Goal: Information Seeking & Learning: Learn about a topic

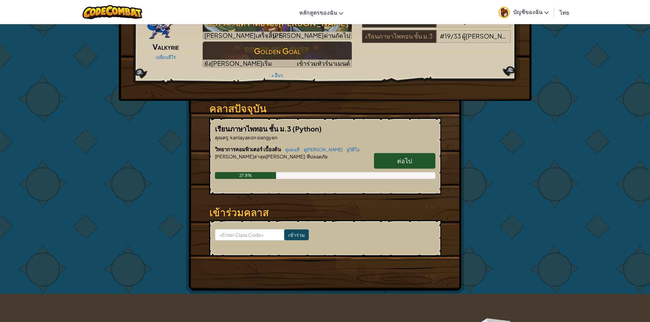
scroll to position [68, 0]
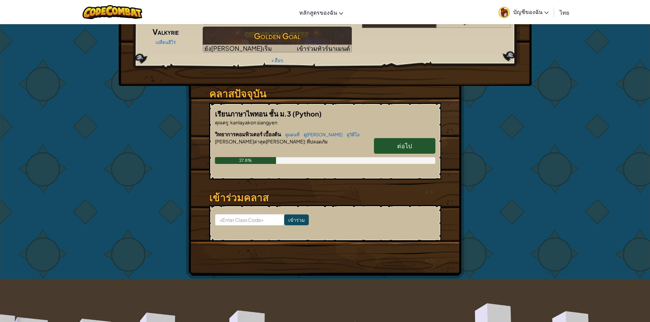
click at [415, 138] on link "ต่อไป" at bounding box center [404, 146] width 61 height 16
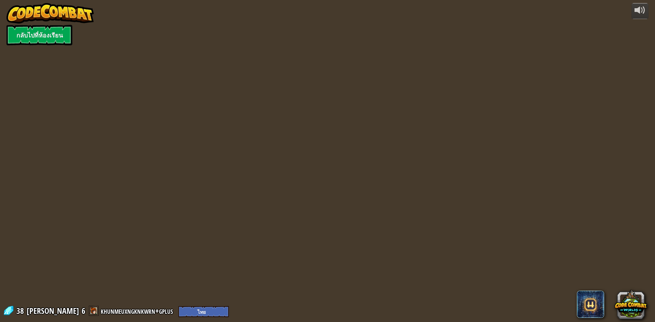
select select "th"
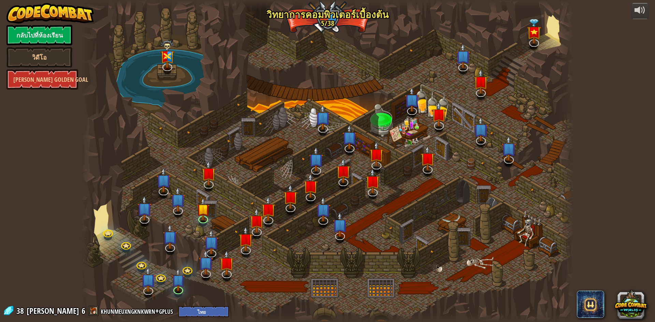
select select "th"
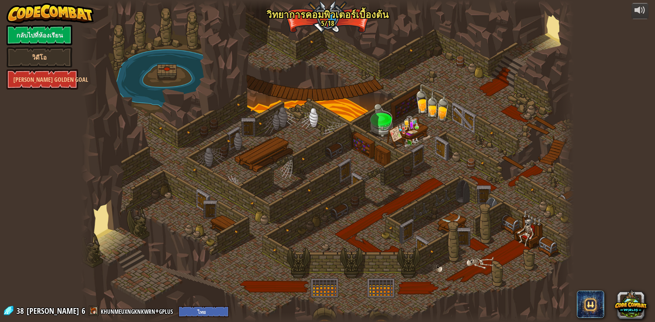
select select "th"
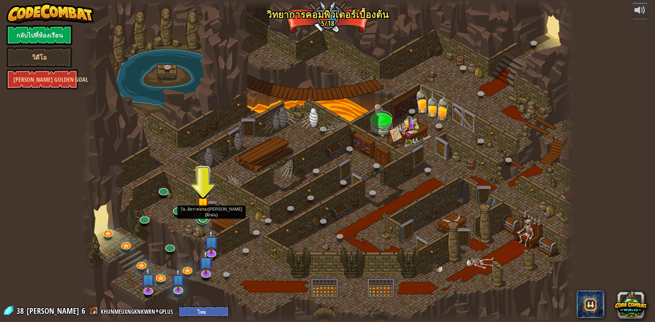
click at [203, 219] on link at bounding box center [203, 218] width 14 height 14
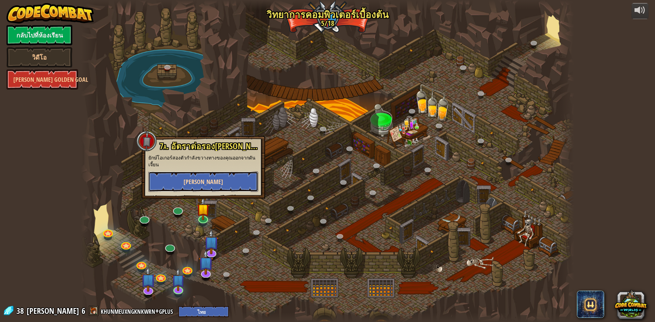
click at [225, 176] on button "[PERSON_NAME]" at bounding box center [203, 182] width 110 height 20
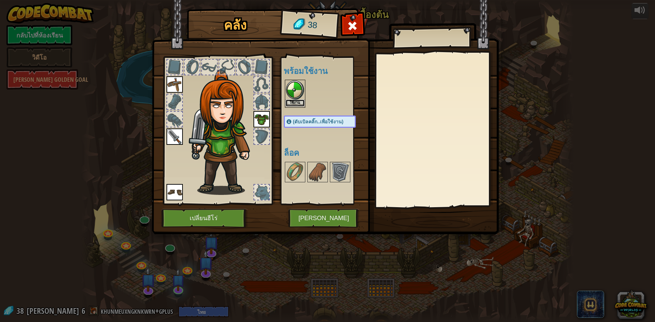
click at [293, 101] on button "ใช้งาน" at bounding box center [294, 103] width 19 height 7
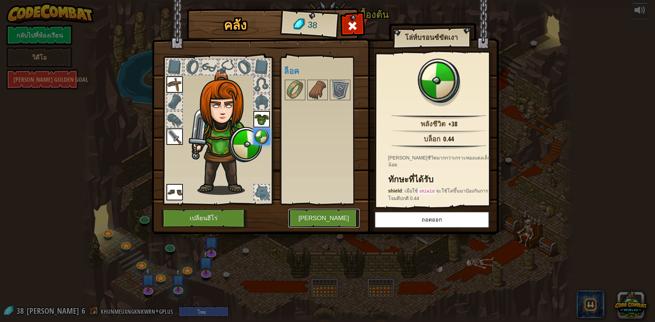
click at [331, 217] on button "[PERSON_NAME]" at bounding box center [323, 218] width 71 height 19
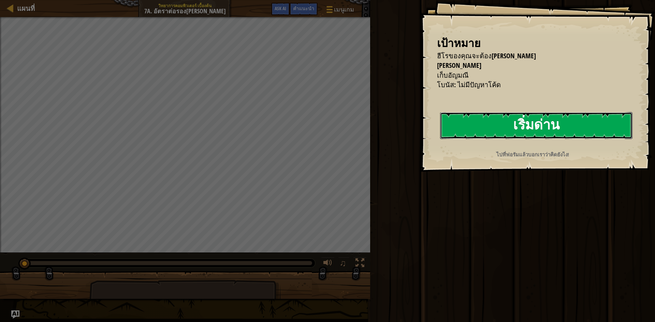
click at [474, 114] on button "เริ่มด่าน" at bounding box center [536, 125] width 192 height 27
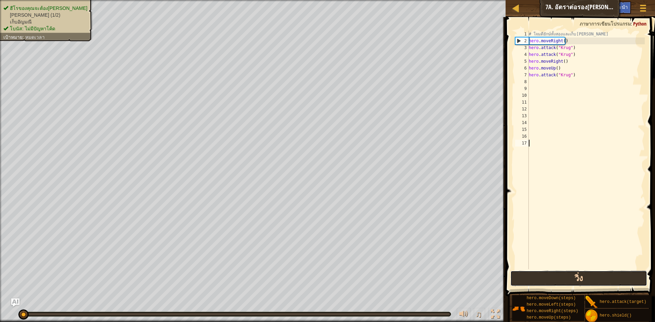
click at [563, 277] on button "วิ่ง" at bounding box center [578, 279] width 137 height 16
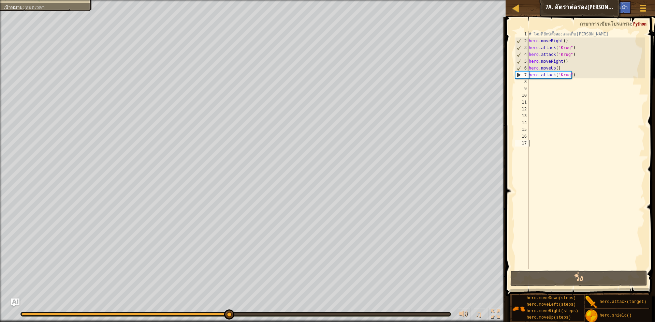
click at [559, 67] on div "# โจมตียักษ์ทั้งสองและเก็บ[PERSON_NAME] hero . moveRight ( ) hero . attack ( "K…" at bounding box center [585, 157] width 117 height 252
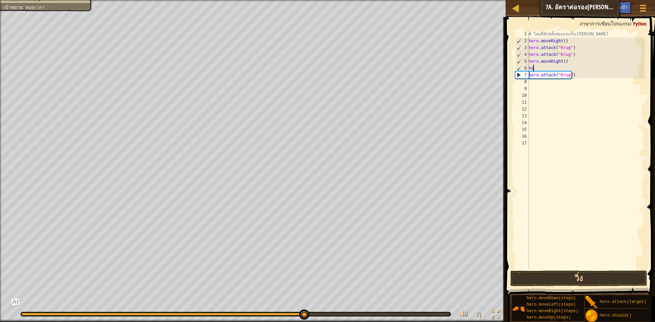
type textarea "h"
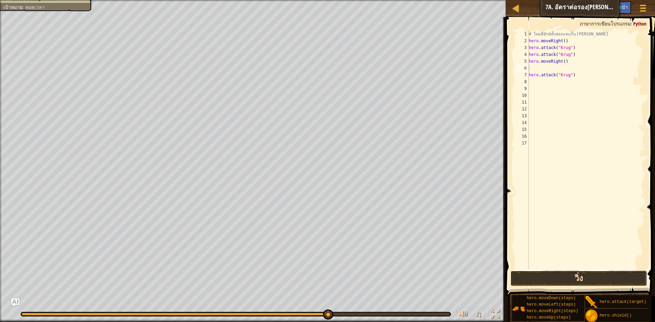
click at [572, 277] on button "วิ่ง" at bounding box center [578, 279] width 137 height 16
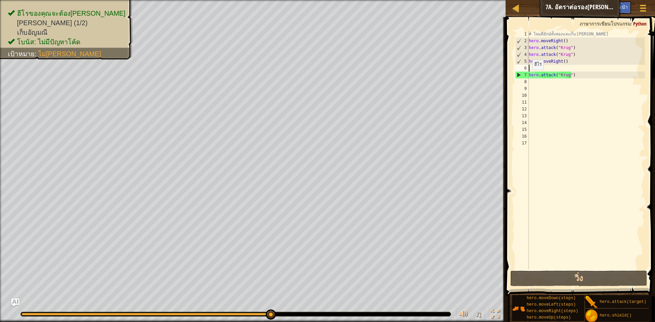
type textarea "h"
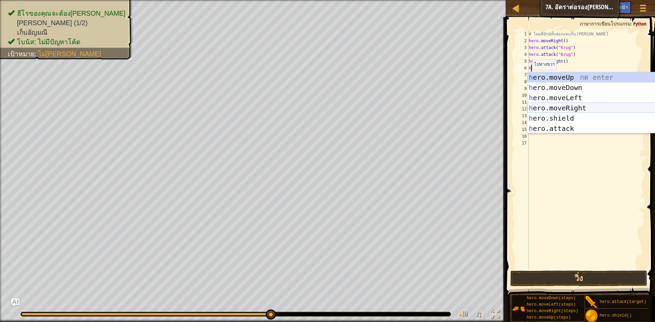
click at [553, 108] on div "h ero.moveUp กด enter h ero.moveDown กด enter h ero.moveLeft กด enter h ero.mov…" at bounding box center [591, 113] width 129 height 82
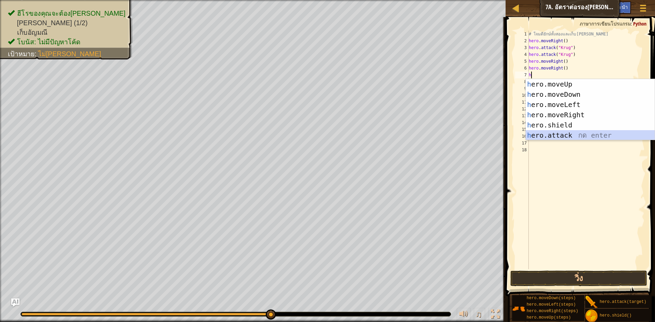
click at [551, 130] on div "h ero.moveUp กด enter h ero.moveDown กด enter h ero.moveLeft กด enter h ero.mov…" at bounding box center [589, 120] width 129 height 82
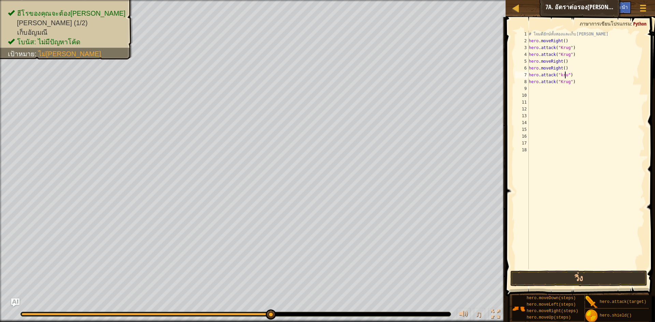
scroll to position [3, 3]
click at [532, 281] on button "วิ่ง" at bounding box center [578, 279] width 137 height 16
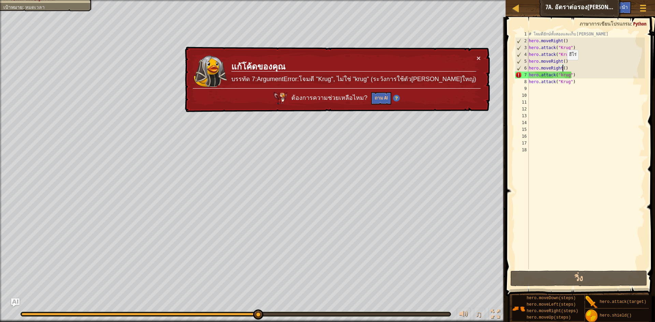
click at [563, 67] on div "# โจมตียักษ์ทั้งสองและเก็บ[PERSON_NAME] hero . moveRight ( ) hero . attack ( "K…" at bounding box center [585, 157] width 117 height 252
click at [565, 67] on div "# โจมตียักษ์ทั้งสองและเก็บ[PERSON_NAME] hero . moveRight ( ) hero . attack ( "K…" at bounding box center [585, 157] width 117 height 252
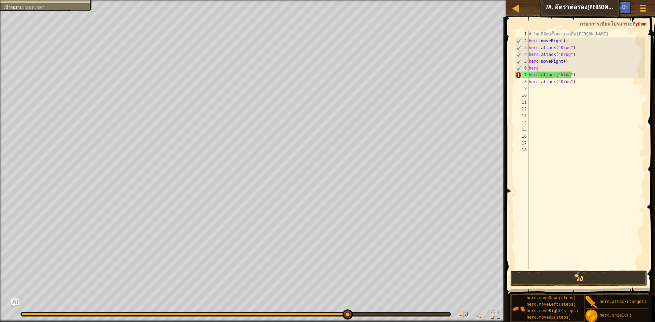
scroll to position [3, 0]
type textarea "h"
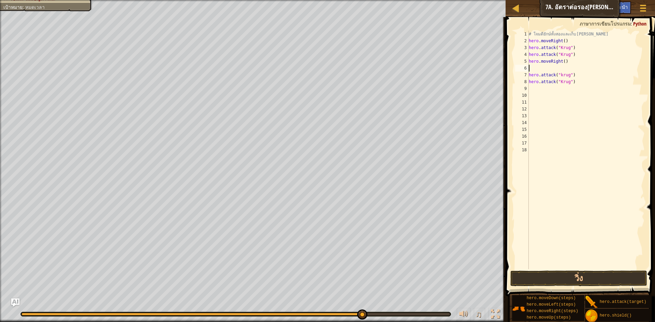
type textarea "h"
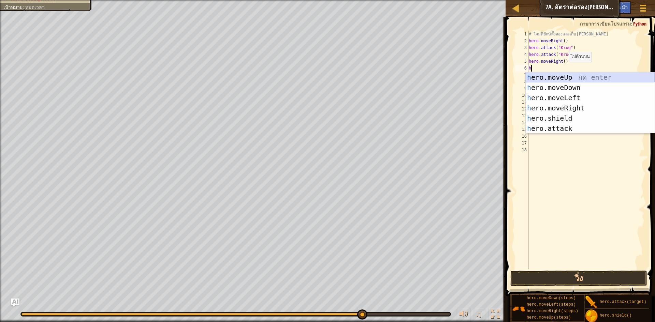
click at [560, 74] on div "h ero.moveUp กด enter h ero.moveDown กด enter h ero.moveLeft กด enter h ero.mov…" at bounding box center [589, 113] width 129 height 82
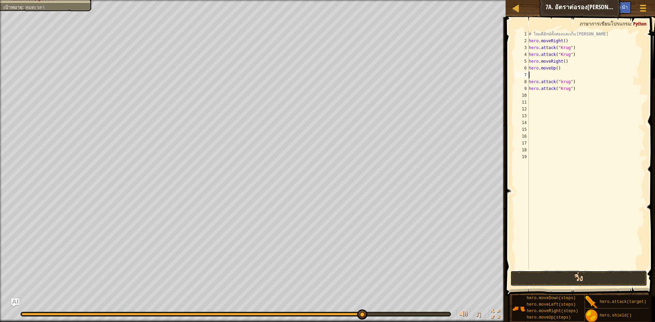
click at [553, 281] on button "วิ่ง" at bounding box center [578, 279] width 137 height 16
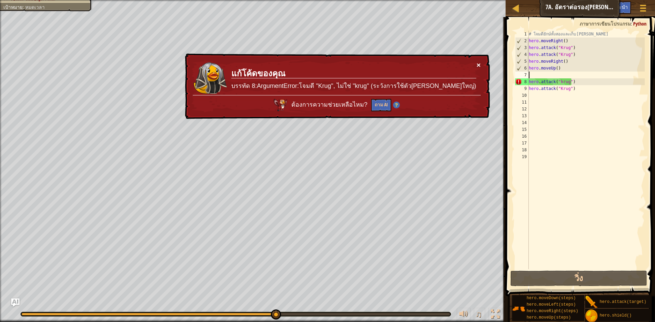
click at [477, 63] on button "×" at bounding box center [478, 64] width 4 height 7
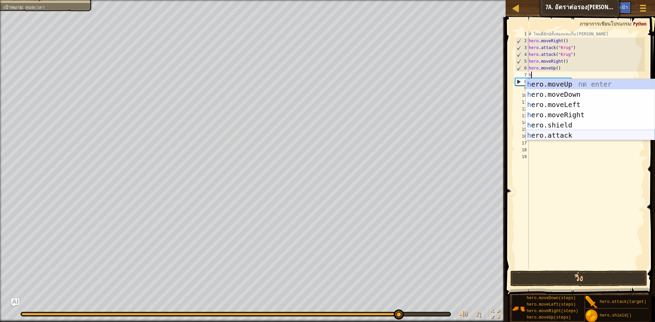
click at [537, 135] on div "h ero.moveUp กด enter h ero.moveDown กด enter h ero.moveLeft กด enter h ero.mov…" at bounding box center [589, 120] width 129 height 82
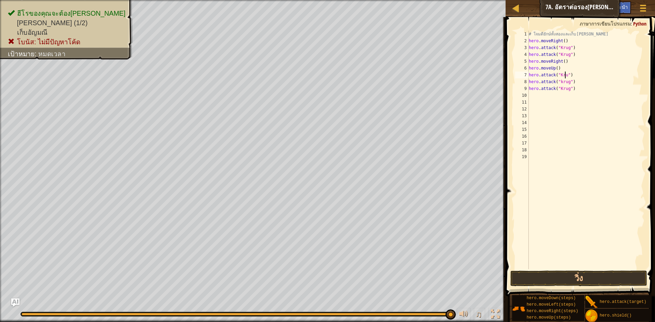
scroll to position [3, 3]
click at [583, 280] on button "วิ่ง" at bounding box center [578, 279] width 137 height 16
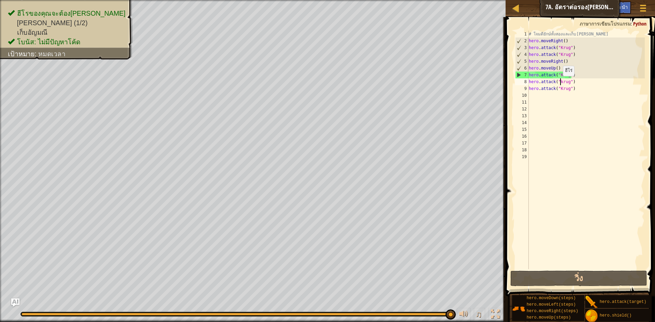
click at [559, 83] on div "# โจมตียักษ์ทั้งสองและเก็บ[PERSON_NAME] hero . moveRight ( ) hero . attack ( "K…" at bounding box center [585, 157] width 117 height 252
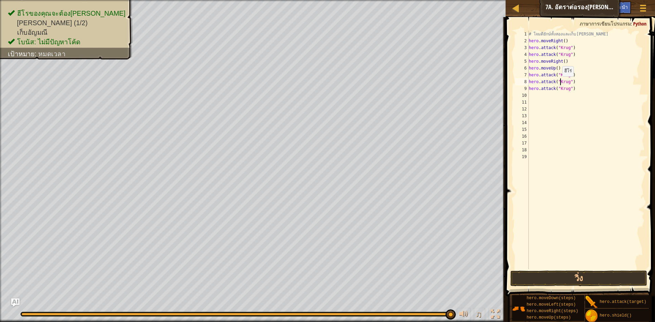
scroll to position [3, 3]
click at [571, 280] on button "วิ่ง" at bounding box center [578, 279] width 137 height 16
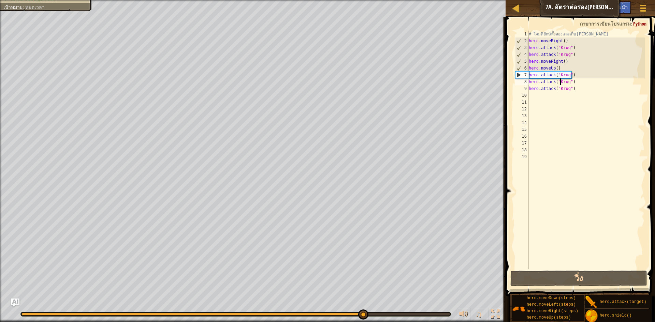
click at [575, 81] on div "# โจมตียักษ์ทั้งสองและเก็บ[PERSON_NAME] hero . moveRight ( ) hero . attack ( "K…" at bounding box center [585, 157] width 117 height 252
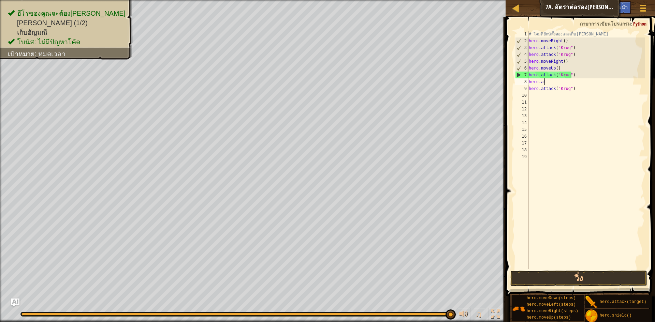
scroll to position [3, 0]
type textarea "h"
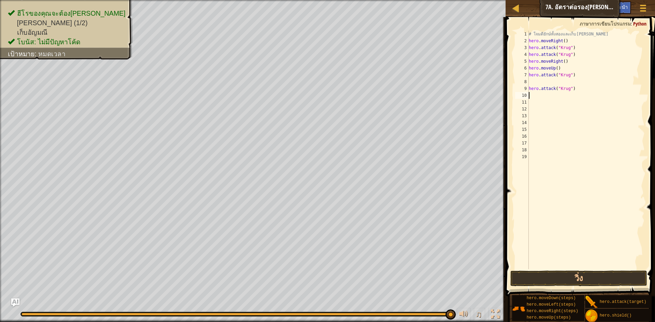
click at [577, 92] on div "# โจมตียักษ์ทั้งสองและเก็บ[PERSON_NAME] hero . moveRight ( ) hero . attack ( "K…" at bounding box center [585, 157] width 117 height 252
click at [575, 89] on div "# โจมตียักษ์ทั้งสองและเก็บ[PERSON_NAME] hero . moveRight ( ) hero . attack ( "K…" at bounding box center [585, 157] width 117 height 252
type textarea "h"
click at [523, 272] on button "วิ่ง" at bounding box center [578, 279] width 137 height 16
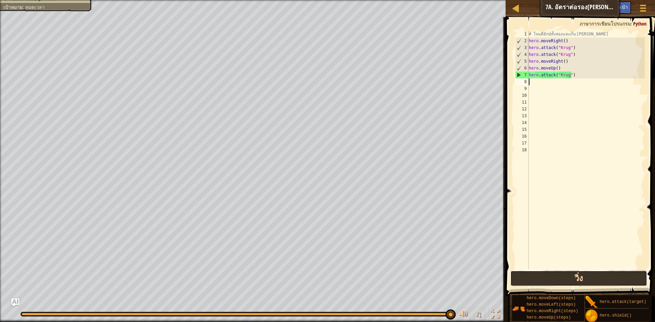
click at [579, 277] on button "วิ่ง" at bounding box center [578, 279] width 137 height 16
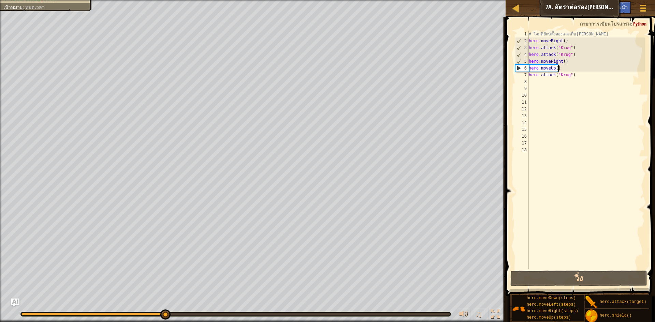
click at [559, 68] on div "# โจมตียักษ์ทั้งสองและเก็บ[PERSON_NAME] hero . moveRight ( ) hero . attack ( "K…" at bounding box center [585, 157] width 117 height 252
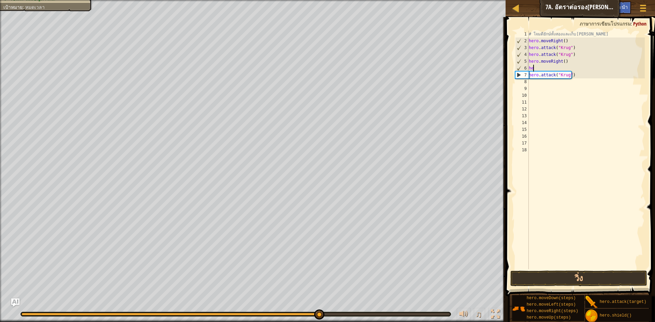
type textarea "h"
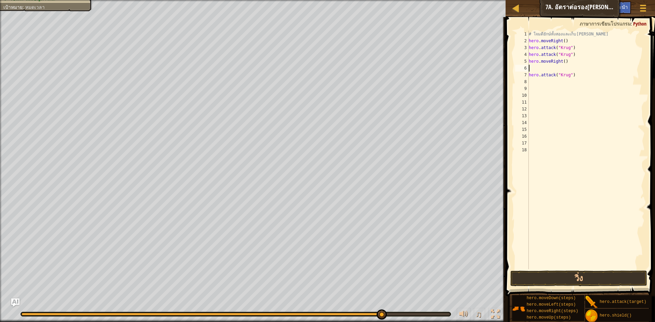
type textarea "h"
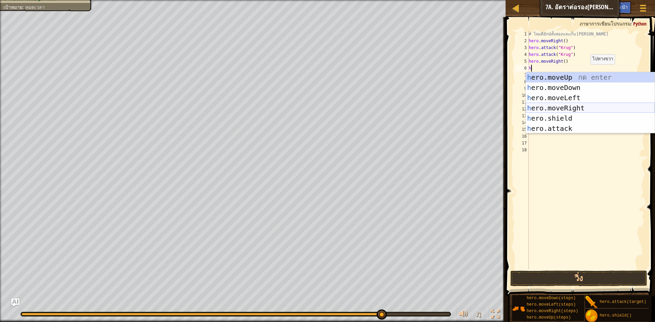
click at [582, 107] on div "h ero.moveUp กด enter h ero.moveDown กด enter h ero.moveLeft กด enter h ero.mov…" at bounding box center [589, 113] width 129 height 82
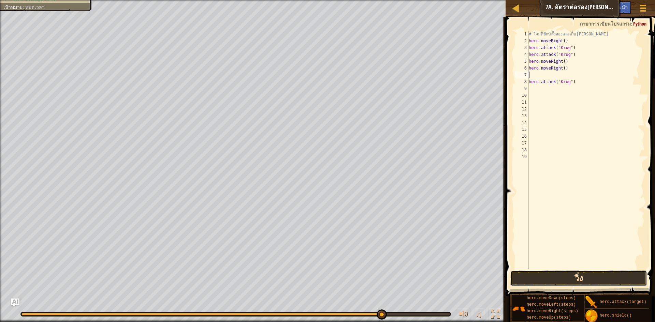
click at [562, 279] on button "วิ่ง" at bounding box center [578, 279] width 137 height 16
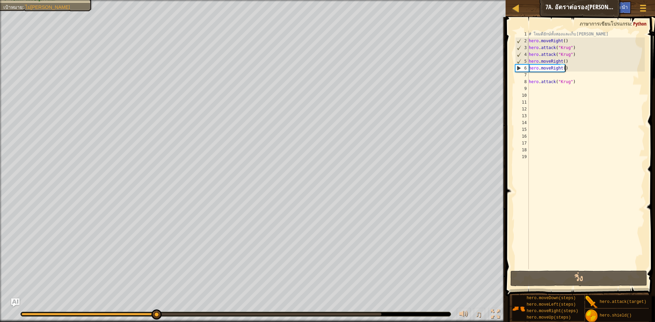
click at [567, 70] on div "# โจมตียักษ์ทั้งสองและเก็บ[PERSON_NAME] hero . moveRight ( ) hero . attack ( "K…" at bounding box center [585, 157] width 117 height 252
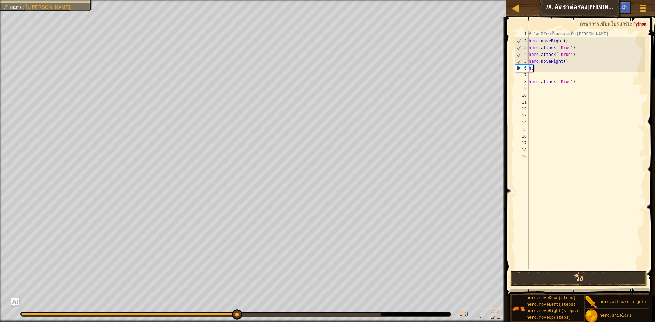
type textarea "h"
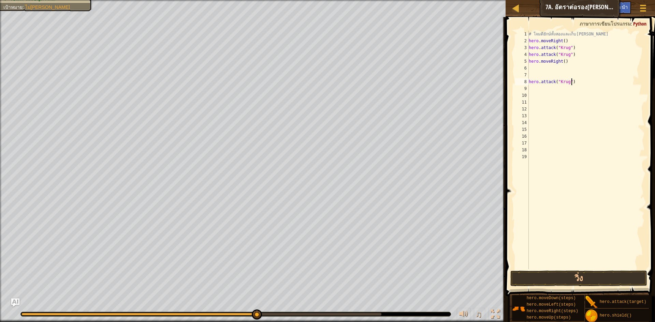
drag, startPoint x: 582, startPoint y: 83, endPoint x: 580, endPoint y: 76, distance: 6.8
click at [582, 82] on div "# โจมตียักษ์ทั้งสองและเก็บ[PERSON_NAME] hero . moveRight ( ) hero . attack ( "K…" at bounding box center [585, 157] width 117 height 252
type textarea "h"
click at [546, 277] on button "วิ่ง" at bounding box center [578, 279] width 137 height 16
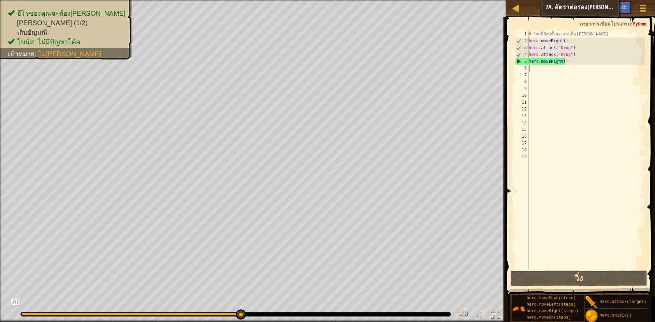
click at [539, 68] on div "# โจมตียักษ์ทั้งสองและเก็บ[PERSON_NAME] hero . moveRight ( ) hero . attack ( "K…" at bounding box center [585, 157] width 117 height 252
type textarea "h"
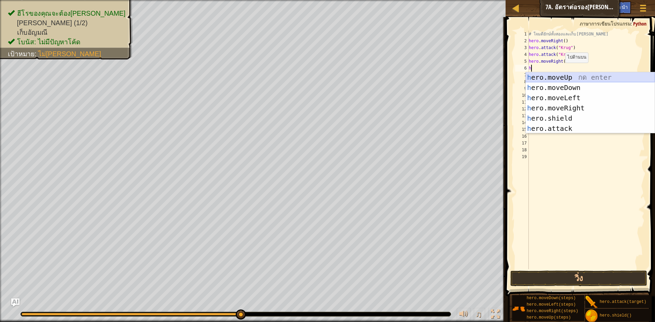
click at [545, 76] on div "h ero.moveUp กด enter h ero.moveDown กด enter h ero.moveLeft กด enter h ero.mov…" at bounding box center [589, 113] width 129 height 82
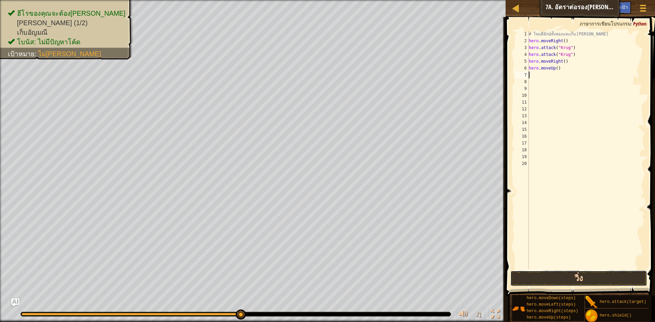
click at [529, 277] on button "วิ่ง" at bounding box center [578, 279] width 137 height 16
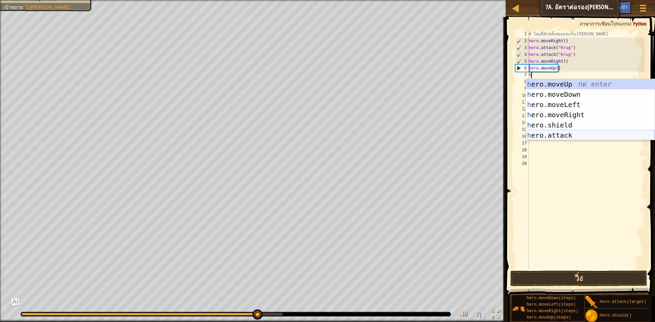
click at [554, 133] on div "h ero.moveUp กด enter h ero.moveDown กด enter h ero.moveLeft กด enter h ero.mov…" at bounding box center [589, 120] width 129 height 82
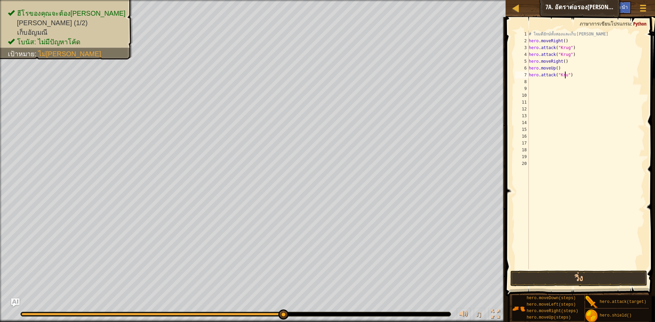
scroll to position [3, 3]
click at [539, 281] on button "วิ่ง" at bounding box center [578, 279] width 137 height 16
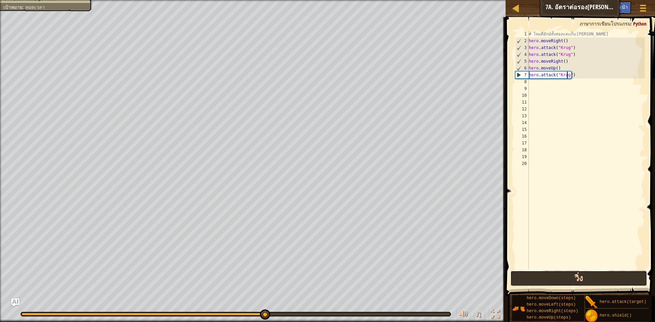
click at [547, 278] on button "วิ่ง" at bounding box center [578, 279] width 137 height 16
click at [555, 280] on button "วิ่ง" at bounding box center [578, 279] width 137 height 16
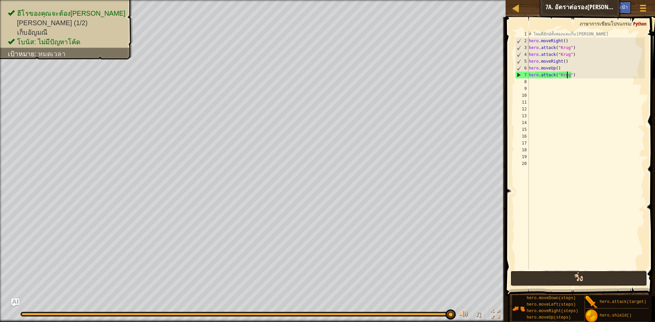
click at [541, 276] on button "วิ่ง" at bounding box center [578, 279] width 137 height 16
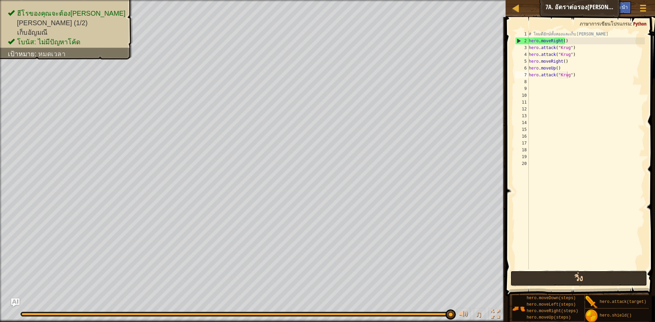
click at [586, 280] on button "วิ่ง" at bounding box center [578, 279] width 137 height 16
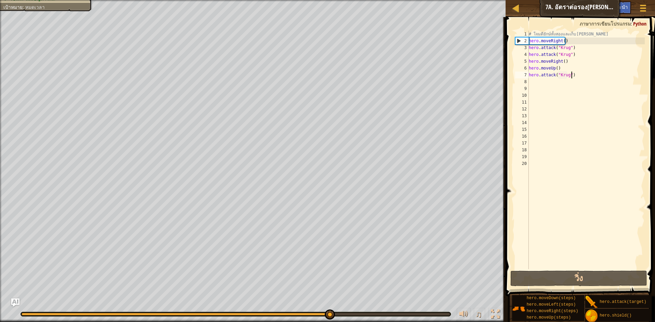
click at [579, 78] on div "# โจมตียักษ์ทั้งสองและเก็บ[PERSON_NAME] hero . moveRight ( ) hero . attack ( "K…" at bounding box center [585, 157] width 117 height 252
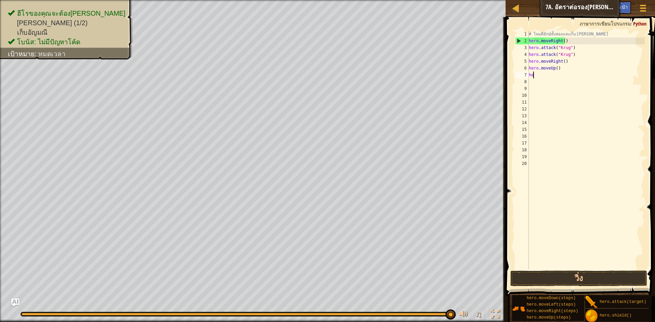
scroll to position [3, 0]
type textarea "h"
drag, startPoint x: 529, startPoint y: 40, endPoint x: 570, endPoint y: 40, distance: 40.9
click at [570, 40] on div "# โจมตียักษ์ทั้งสองและเก็บ[PERSON_NAME] hero . moveRight ( ) hero . attack ( "K…" at bounding box center [585, 157] width 117 height 252
type textarea "hero.moveRight()"
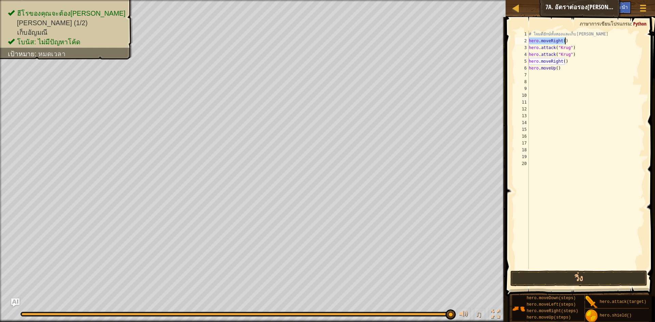
click at [604, 88] on div "# โจมตียักษ์ทั้งสองและเก็บ[PERSON_NAME] hero . moveRight ( ) hero . attack ( "K…" at bounding box center [585, 157] width 117 height 252
click at [534, 73] on div "# โจมตียักษ์ทั้งสองและเก็บ[PERSON_NAME] hero . moveRight ( ) hero . attack ( "K…" at bounding box center [585, 157] width 117 height 252
type textarea "h"
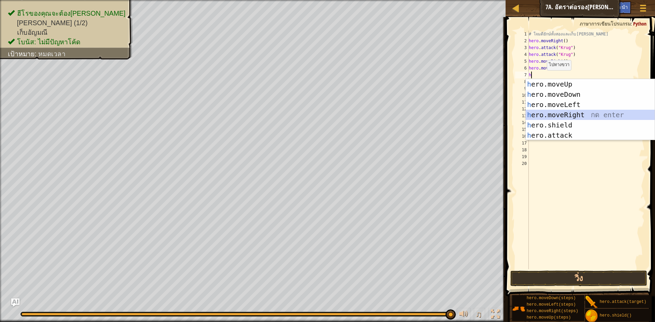
click at [582, 110] on div "h ero.moveUp กด enter h ero.moveDown กด enter h ero.moveLeft กด enter h ero.mov…" at bounding box center [589, 120] width 129 height 82
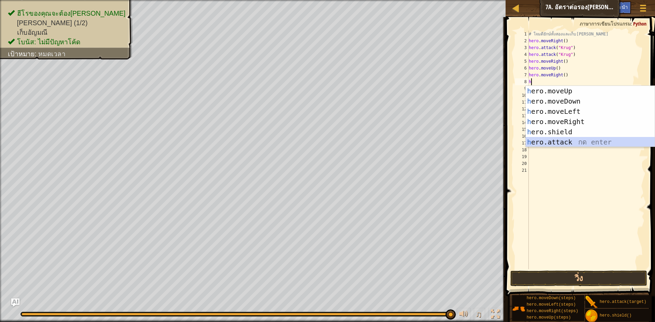
click at [561, 138] on div "h ero.moveUp กด enter h ero.moveDown กด enter h ero.moveLeft กด enter h ero.mov…" at bounding box center [589, 127] width 129 height 82
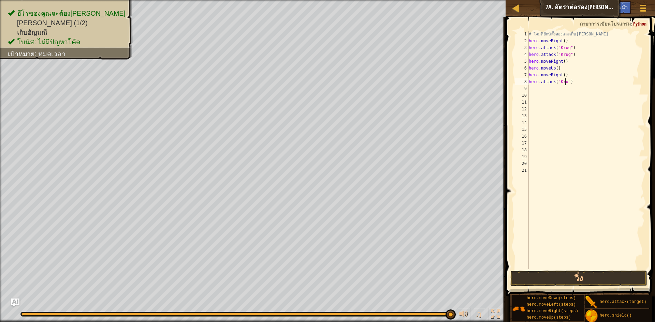
scroll to position [3, 3]
click at [552, 282] on button "วิ่ง" at bounding box center [578, 279] width 137 height 16
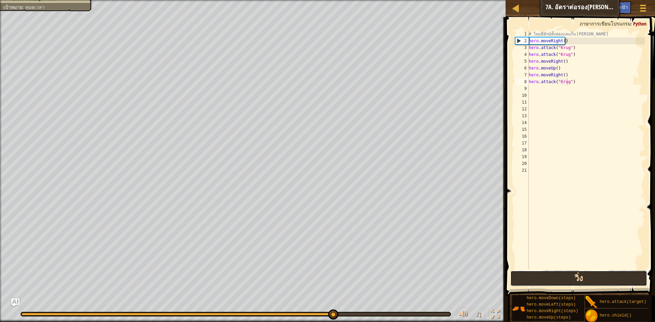
click at [526, 274] on button "วิ่ง" at bounding box center [578, 279] width 137 height 16
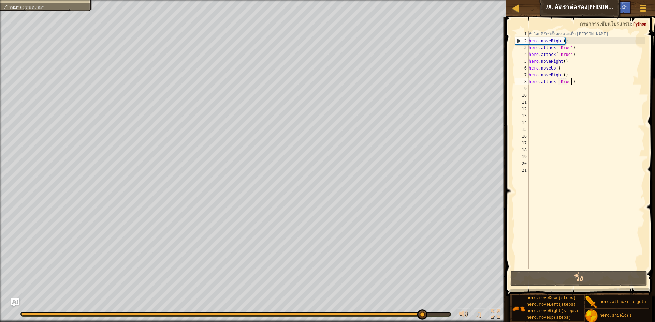
click at [576, 83] on div "# โจมตียักษ์ทั้งสองและเก็บ[PERSON_NAME] hero . moveRight ( ) hero . attack ( "K…" at bounding box center [585, 157] width 117 height 252
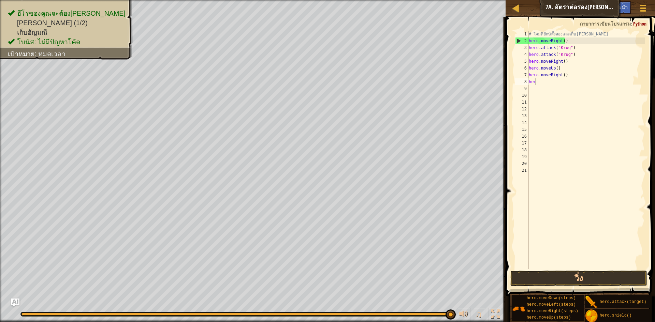
scroll to position [3, 0]
type textarea "h"
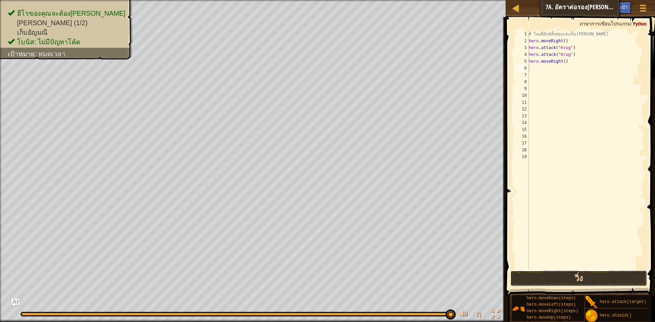
click at [538, 279] on button "วิ่ง" at bounding box center [578, 279] width 137 height 16
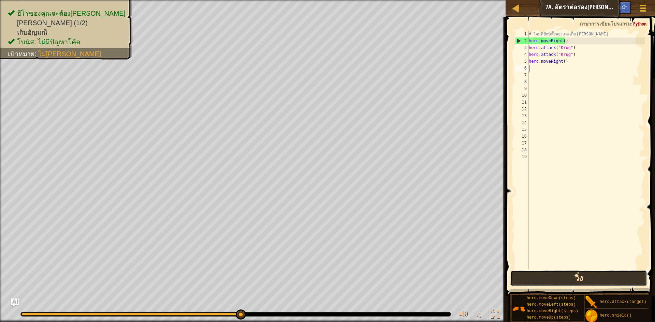
click at [541, 277] on button "วิ่ง" at bounding box center [578, 279] width 137 height 16
type textarea "h"
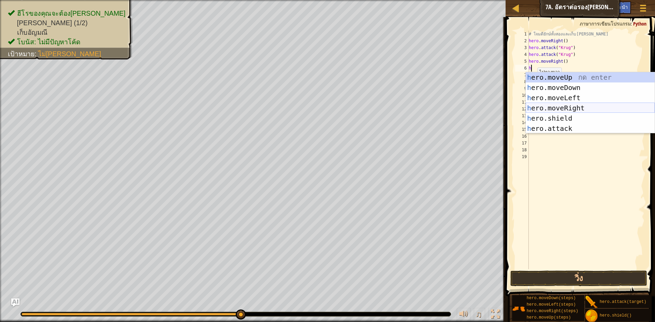
click at [605, 105] on div "h ero.moveUp กด enter h ero.moveDown กด enter h ero.moveLeft กด enter h ero.mov…" at bounding box center [589, 113] width 129 height 82
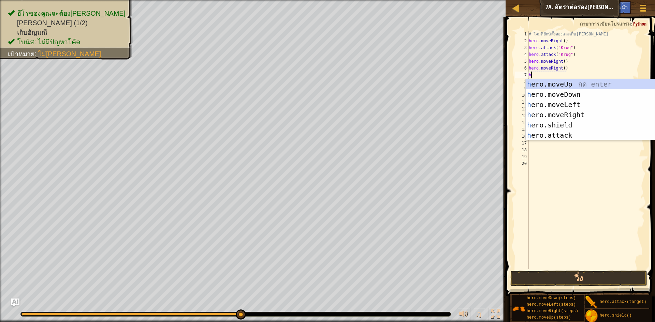
click at [573, 69] on div "# โจมตียักษ์ทั้งสองและเก็บ[PERSON_NAME] hero . moveRight ( ) hero . attack ( "K…" at bounding box center [585, 157] width 117 height 252
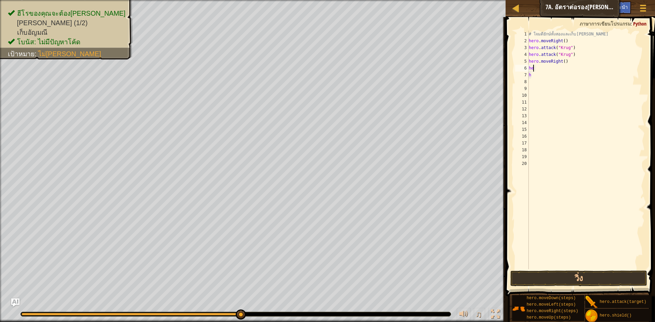
type textarea "h"
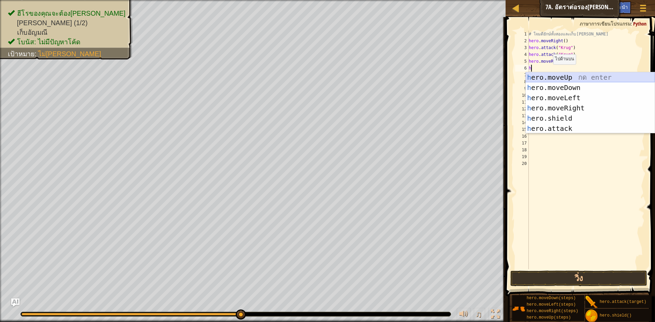
click at [561, 76] on div "h ero.moveUp กด enter h ero.moveDown กด enter h ero.moveLeft กด enter h ero.mov…" at bounding box center [589, 113] width 129 height 82
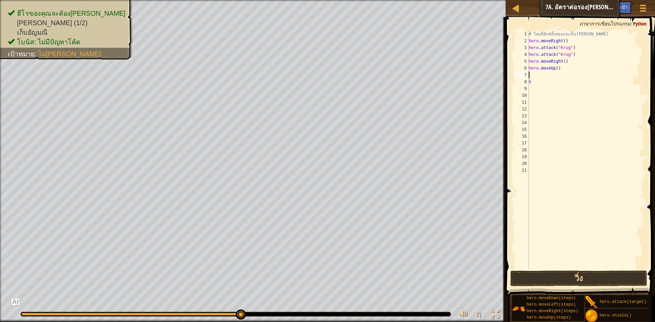
type textarea "h"
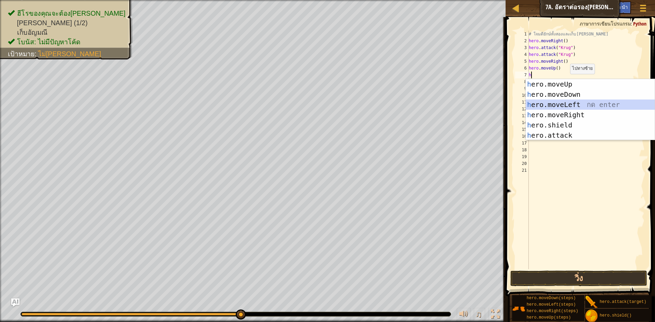
click at [579, 103] on div "h ero.moveUp กด enter h ero.moveDown กด enter h ero.moveLeft กด enter h ero.mov…" at bounding box center [589, 120] width 129 height 82
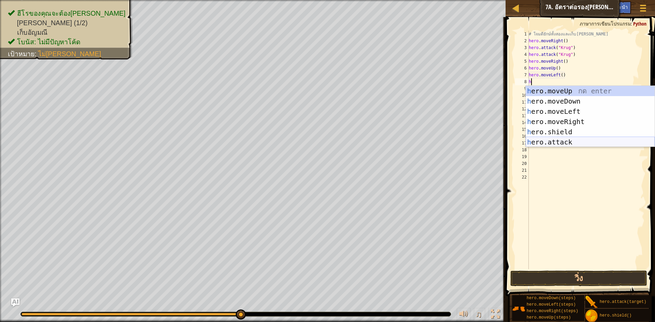
click at [565, 138] on div "h ero.moveUp กด enter h ero.moveDown กด enter h ero.moveLeft กด enter h ero.mov…" at bounding box center [589, 127] width 129 height 82
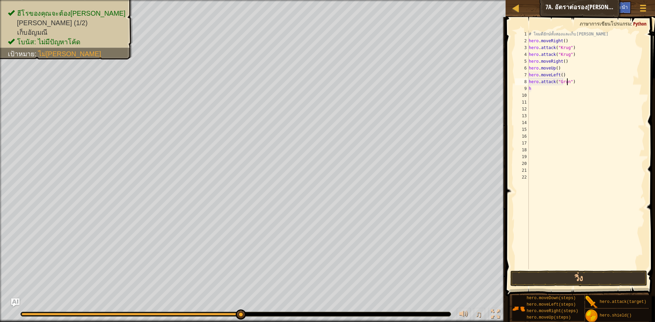
scroll to position [3, 3]
click at [566, 82] on div "# โจมตียักษ์ทั้งสองและเก็บ[PERSON_NAME] hero . moveRight ( ) hero . attack ( "K…" at bounding box center [585, 157] width 117 height 252
click at [536, 89] on div "# โจมตียักษ์ทั้งสองและเก็บ[PERSON_NAME] hero . moveRight ( ) hero . attack ( "K…" at bounding box center [585, 157] width 117 height 252
type textarea "h"
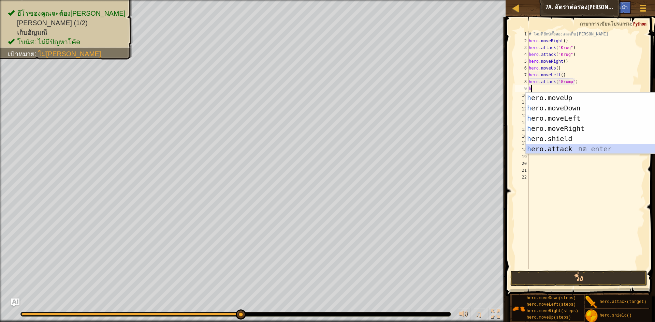
click at [539, 145] on div "h ero.moveUp กด enter h ero.moveDown กด enter h ero.moveLeft กด enter h ero.mov…" at bounding box center [589, 134] width 129 height 82
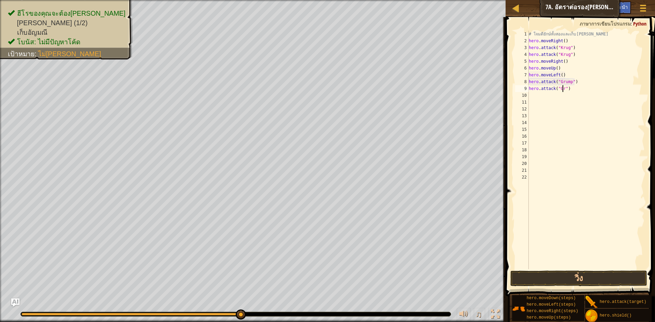
scroll to position [3, 3]
type textarea "hero.attack("Grump")"
click at [533, 95] on div "# โจมตียักษ์ทั้งสองและเก็บ[PERSON_NAME] hero . moveRight ( ) hero . attack ( "K…" at bounding box center [585, 157] width 117 height 252
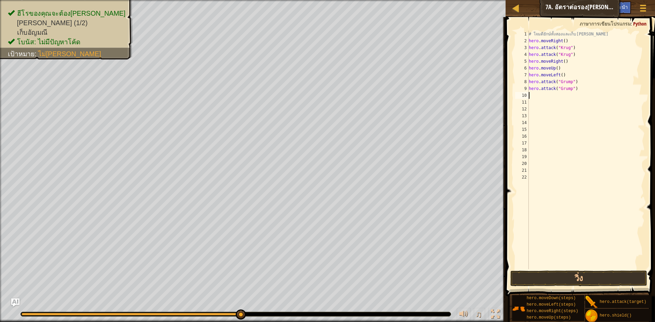
type textarea "h"
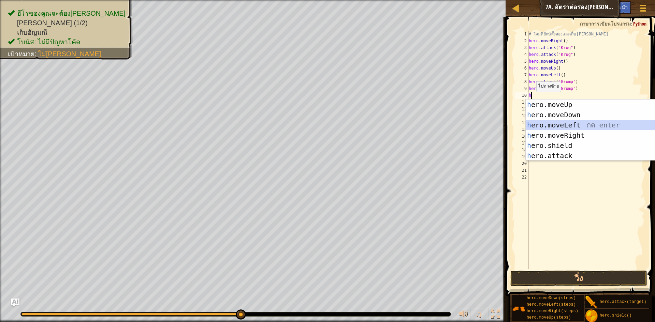
click at [564, 125] on div "h ero.moveUp กด enter h ero.moveDown กด enter h ero.moveLeft กด enter h ero.mov…" at bounding box center [589, 141] width 129 height 82
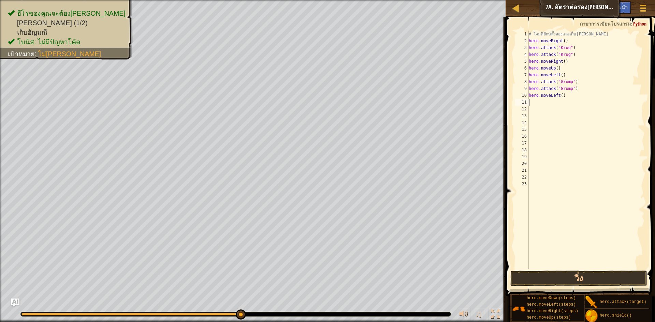
type textarea "h"
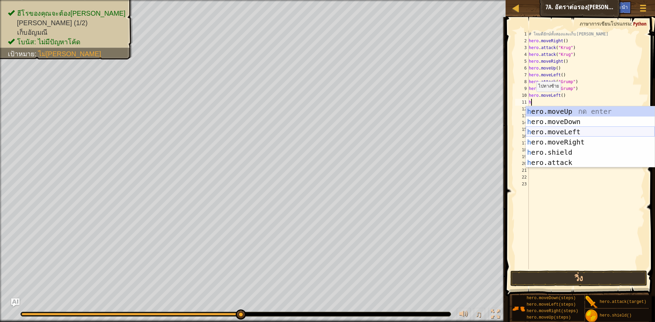
click at [572, 130] on div "h ero.moveUp กด enter h ero.moveDown กด enter h ero.moveLeft กด enter h ero.mov…" at bounding box center [589, 147] width 129 height 82
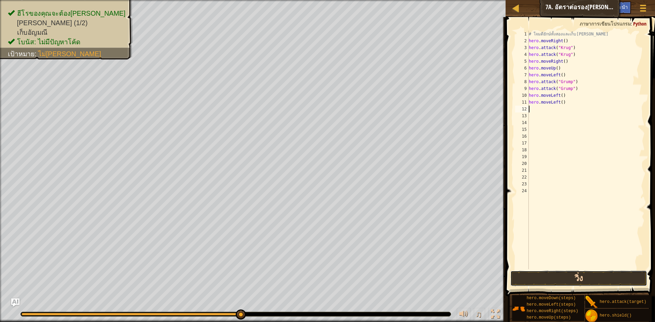
click at [582, 277] on button "วิ่ง" at bounding box center [578, 279] width 137 height 16
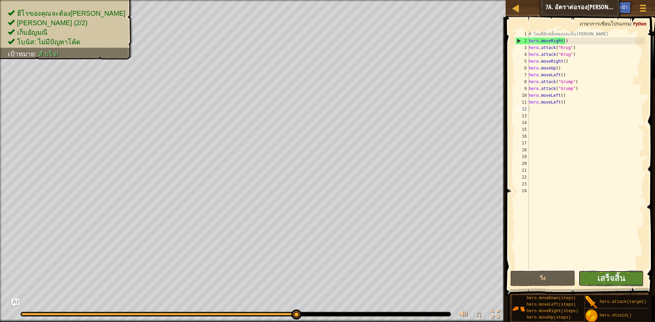
click at [595, 276] on button "เสร็จสิ้น" at bounding box center [610, 279] width 65 height 16
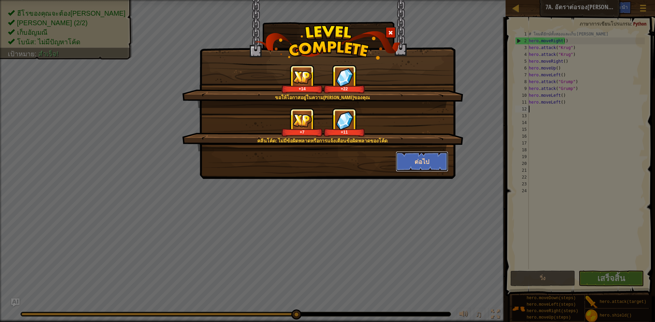
click at [405, 162] on button "ต่อไป" at bounding box center [422, 161] width 53 height 20
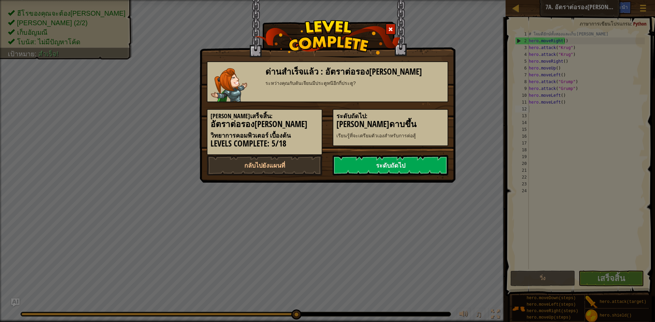
click at [385, 162] on link "ระดับถัดไป" at bounding box center [390, 165] width 116 height 20
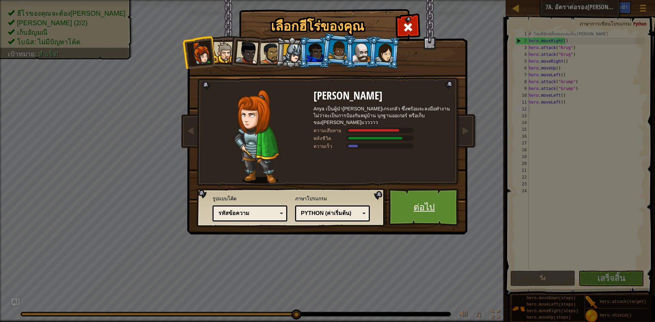
click at [426, 206] on link "ต่อไป" at bounding box center [423, 208] width 71 height 38
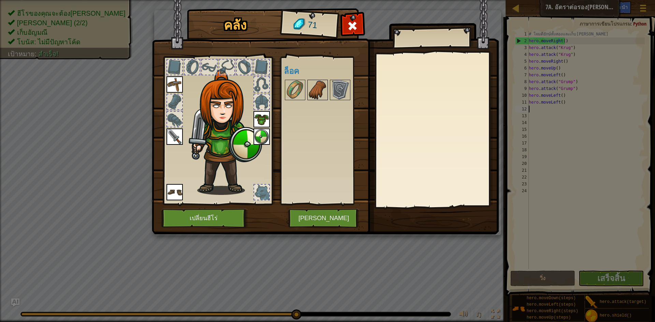
click at [320, 89] on img at bounding box center [317, 89] width 19 height 19
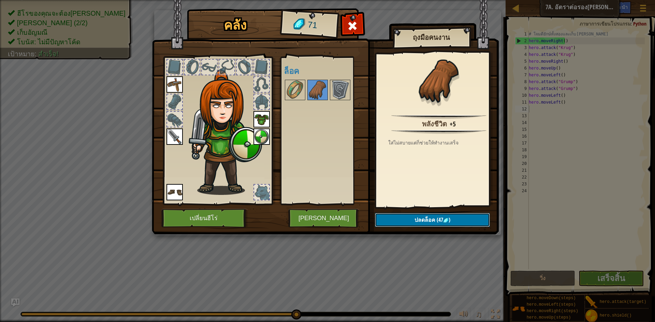
click at [410, 220] on button "ปลดล็อค (47 )" at bounding box center [432, 220] width 115 height 14
click at [402, 217] on button "ยืนยัน" at bounding box center [432, 220] width 115 height 14
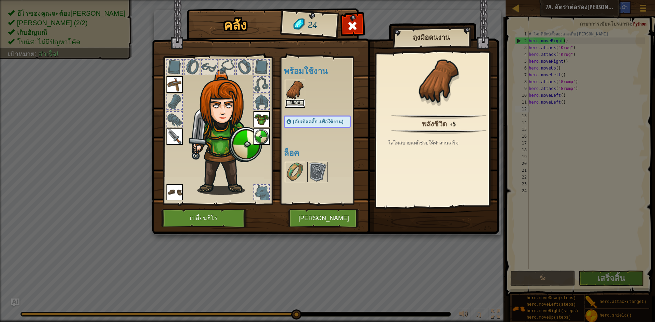
click at [291, 101] on button "ใช้งาน" at bounding box center [294, 103] width 19 height 7
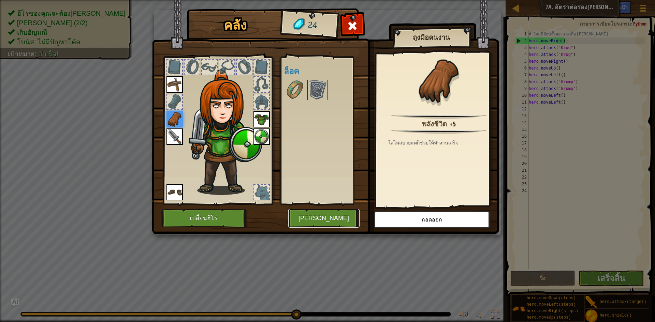
click at [337, 218] on button "[PERSON_NAME]" at bounding box center [323, 218] width 71 height 19
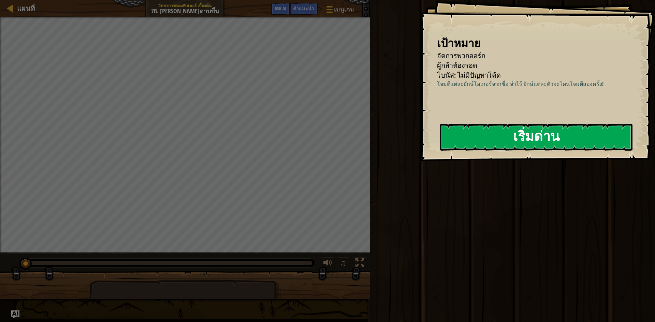
click at [475, 139] on button "เริ่มด่าน" at bounding box center [536, 137] width 192 height 27
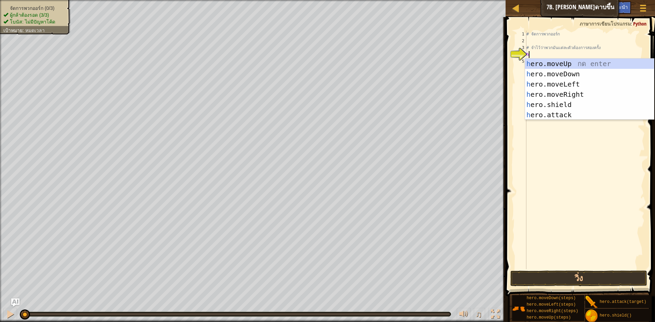
scroll to position [3, 0]
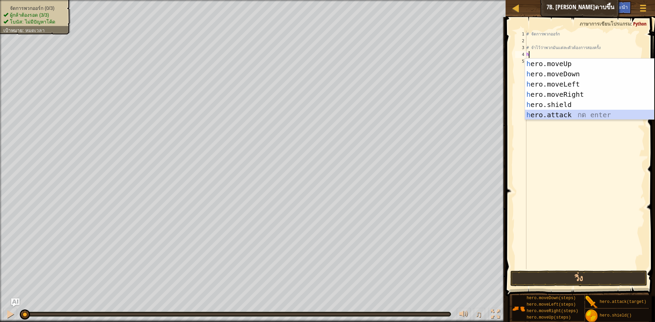
click at [546, 112] on div "h ero.moveUp กด enter h ero.moveDown กด enter h ero.moveLeft กด enter h ero.mov…" at bounding box center [589, 100] width 129 height 82
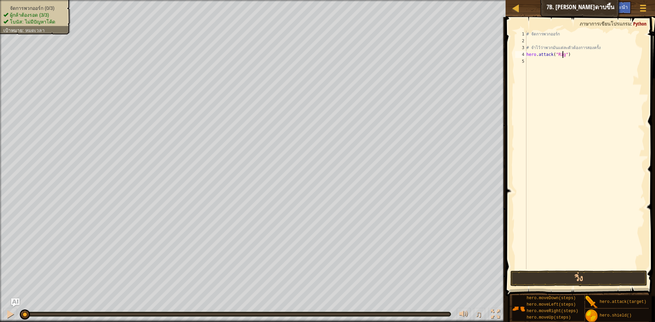
scroll to position [3, 3]
type textarea "hero.attack("Rig")"
click at [552, 278] on button "วิ่ง" at bounding box center [578, 279] width 137 height 16
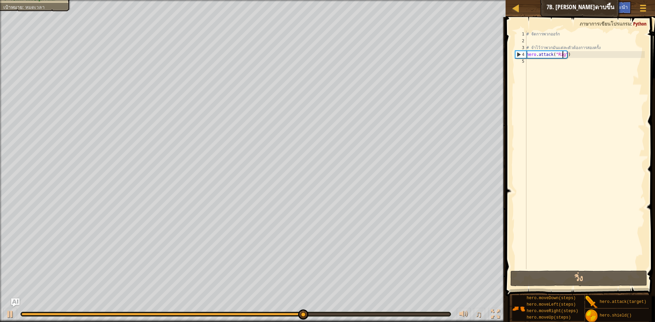
click at [530, 63] on div "# จัดการพวกออร์ก # จำไว้ว่าพวกมันแต่ละตัวต้องการสองครั้ง hero . attack ( "Rig" )" at bounding box center [585, 157] width 120 height 252
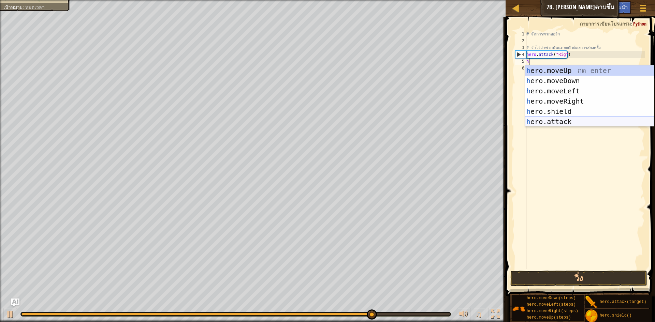
click at [548, 122] on div "h ero.moveUp กด enter h ero.moveDown กด enter h ero.moveLeft กด enter h ero.mov…" at bounding box center [589, 106] width 129 height 82
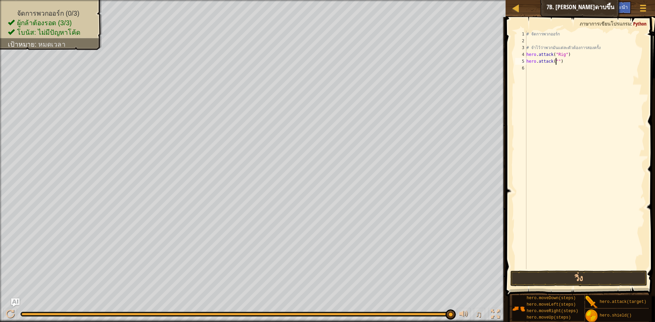
scroll to position [3, 3]
click at [9, 316] on div at bounding box center [10, 314] width 9 height 9
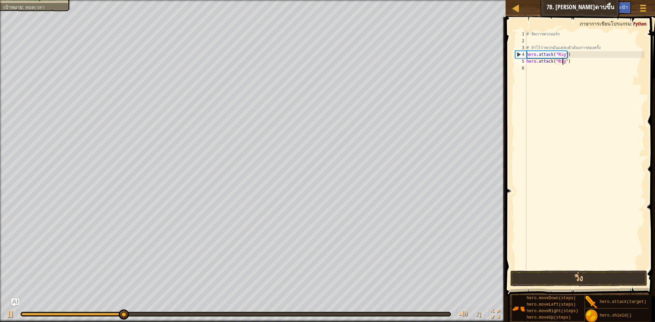
scroll to position [3, 3]
click at [12, 310] on div at bounding box center [10, 314] width 9 height 9
click at [30, 311] on div "♫" at bounding box center [252, 312] width 505 height 20
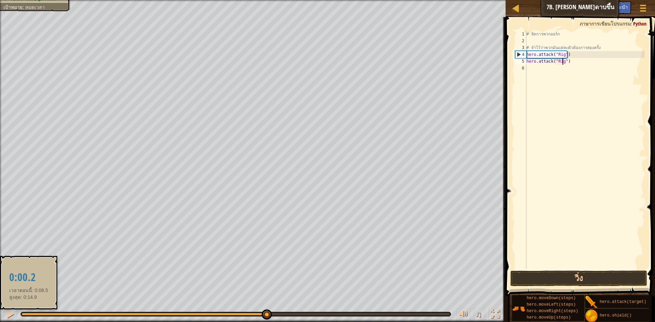
click at [28, 313] on div at bounding box center [143, 314] width 244 height 3
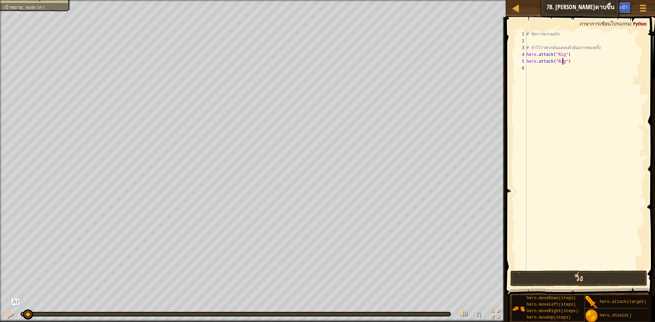
type textarea "hero.attack("Rig")"
click at [566, 278] on button "วิ่ง" at bounding box center [578, 279] width 137 height 16
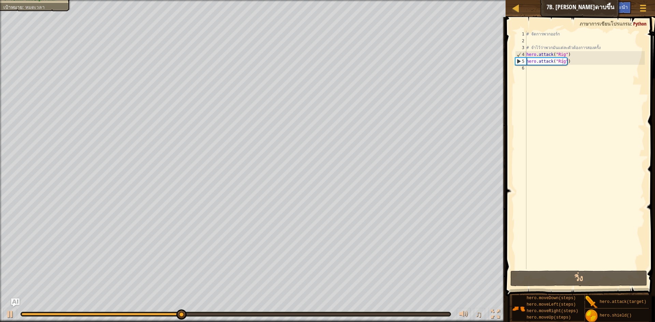
click at [48, 312] on div "♫" at bounding box center [252, 312] width 505 height 20
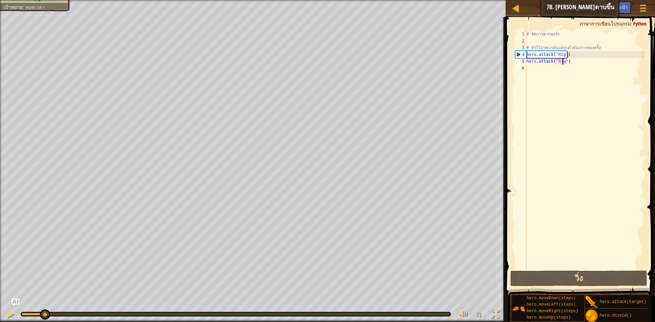
click at [44, 313] on div at bounding box center [32, 314] width 23 height 3
click at [525, 66] on div "6" at bounding box center [520, 68] width 11 height 7
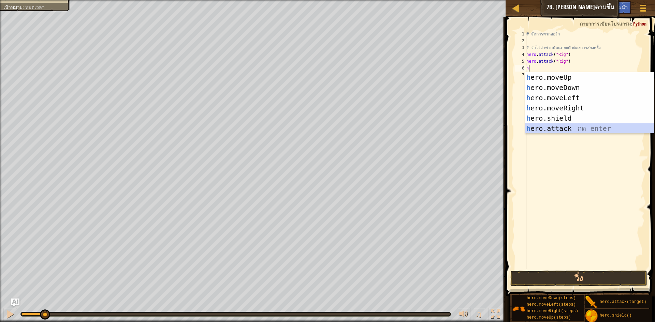
click at [570, 129] on div "h ero.moveUp กด enter h ero.moveDown กด enter h ero.moveLeft กด enter h ero.mov…" at bounding box center [589, 113] width 129 height 82
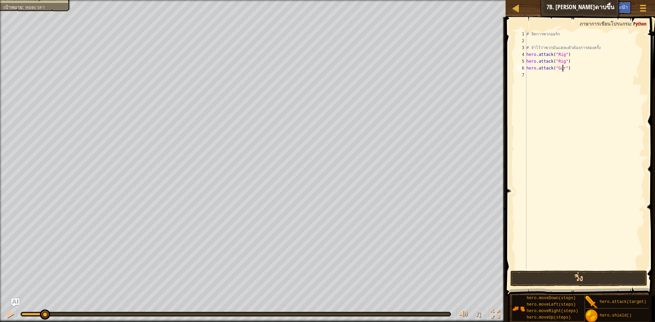
scroll to position [3, 3]
drag, startPoint x: 526, startPoint y: 68, endPoint x: 568, endPoint y: 72, distance: 42.5
click at [568, 72] on div "hero.attack("Gurt") 1 2 3 4 5 6 7 # จัดการพวกออร์ก # จำไว้ว่าพวกมันแต่ละตัวต้อง…" at bounding box center [579, 150] width 131 height 239
type textarea "hero.attack("Gurt")"
drag, startPoint x: 539, startPoint y: 76, endPoint x: 535, endPoint y: 74, distance: 4.0
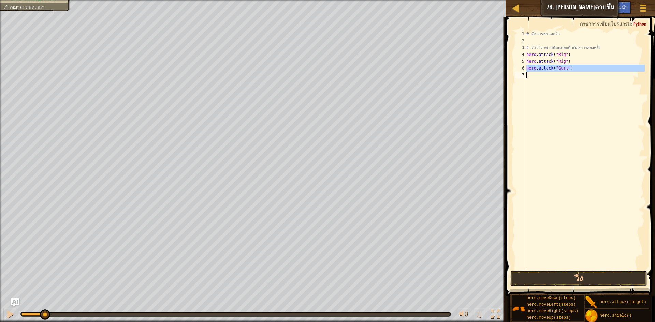
click at [539, 75] on div "# จัดการพวกออร์ก # จำไว้ว่าพวกมันแต่ละตัวต้องการสองครั้ง hero . attack ( "Rig" …" at bounding box center [585, 150] width 120 height 239
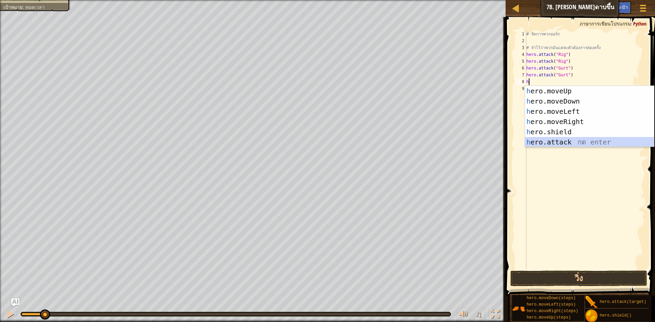
click at [550, 141] on div "h ero.moveUp กด enter h ero.moveDown กด enter h ero.moveLeft กด enter h ero.mov…" at bounding box center [589, 127] width 129 height 82
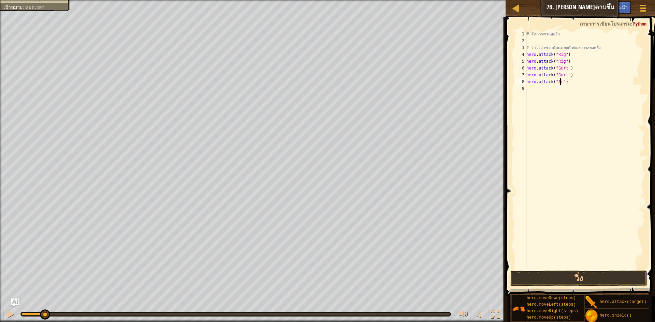
scroll to position [3, 3]
drag, startPoint x: 526, startPoint y: 81, endPoint x: 573, endPoint y: 89, distance: 47.0
click at [573, 89] on div "# จัดการพวกออร์ก # จำไว้ว่าพวกมันแต่ละตัวต้องการสองครั้ง hero . attack ( "Rig" …" at bounding box center [585, 157] width 120 height 252
type textarea "hero.attack("Ack")"
click at [529, 89] on div "# จัดการพวกออร์ก # จำไว้ว่าพวกมันแต่ละตัวต้องการสองครั้ง hero . attack ( "Rig" …" at bounding box center [585, 150] width 120 height 239
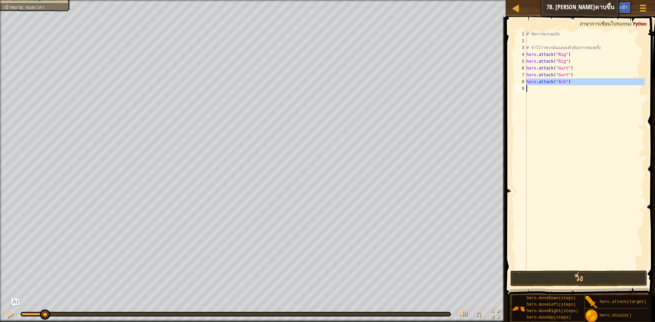
scroll to position [3, 0]
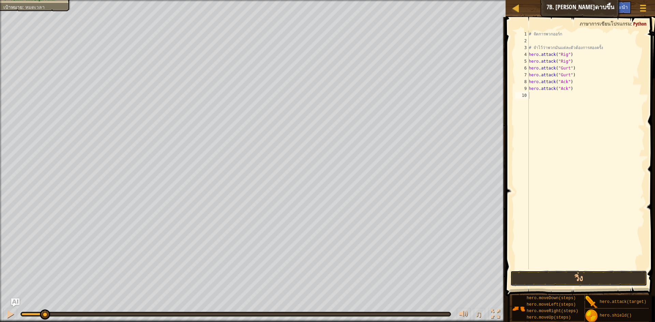
drag, startPoint x: 579, startPoint y: 274, endPoint x: 584, endPoint y: 270, distance: 6.3
click at [579, 273] on button "วิ่ง" at bounding box center [578, 279] width 137 height 16
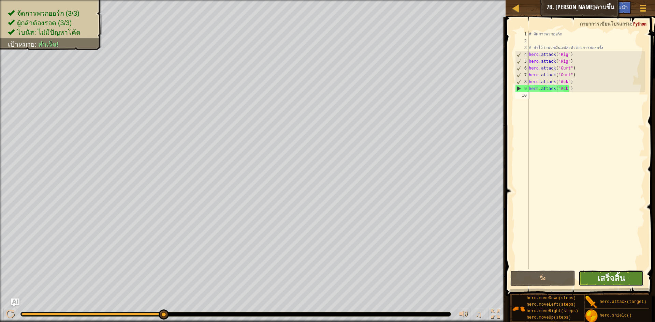
click at [595, 273] on button "เสร็จสิ้น" at bounding box center [610, 279] width 65 height 16
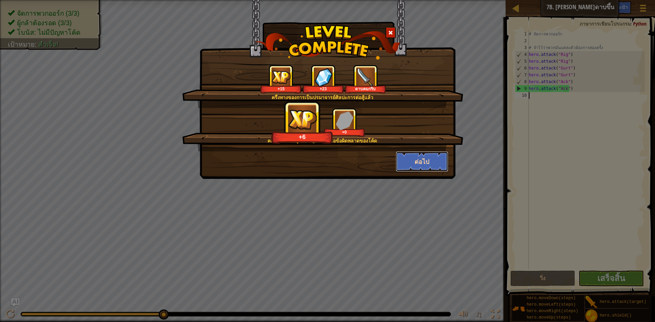
click at [415, 161] on button "ต่อไป" at bounding box center [422, 161] width 53 height 20
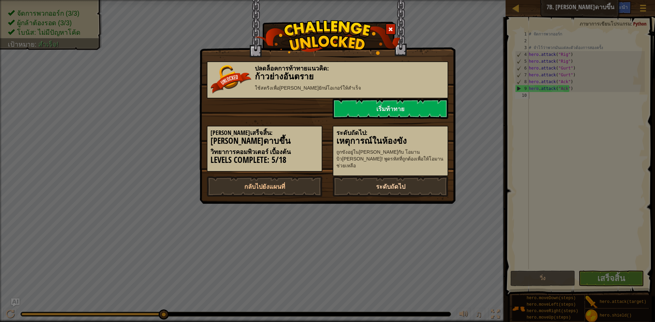
click at [388, 182] on link "ระดับถัดไป" at bounding box center [390, 186] width 116 height 20
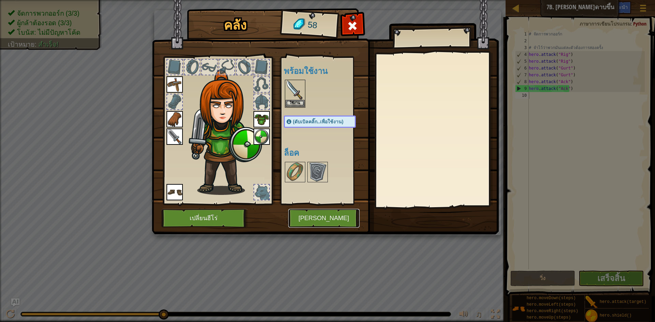
click at [323, 216] on button "[PERSON_NAME]" at bounding box center [323, 218] width 71 height 19
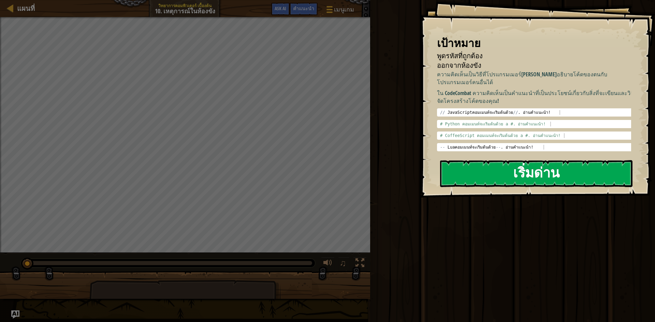
click at [467, 178] on button "เริ่มด่าน" at bounding box center [536, 173] width 192 height 27
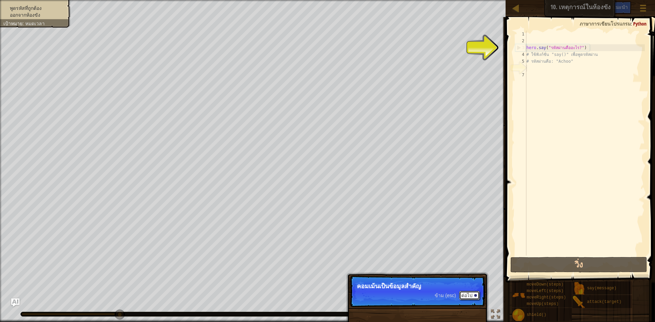
click at [472, 295] on button "ต่อไป" at bounding box center [469, 295] width 20 height 9
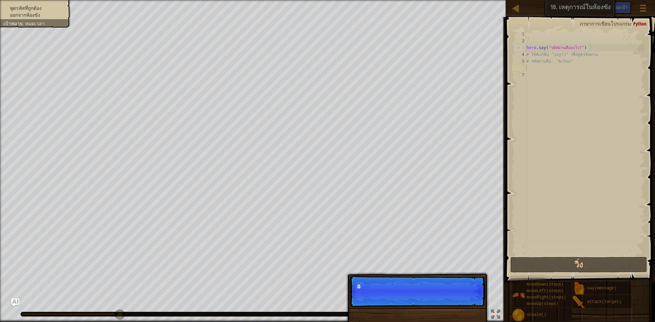
scroll to position [3, 0]
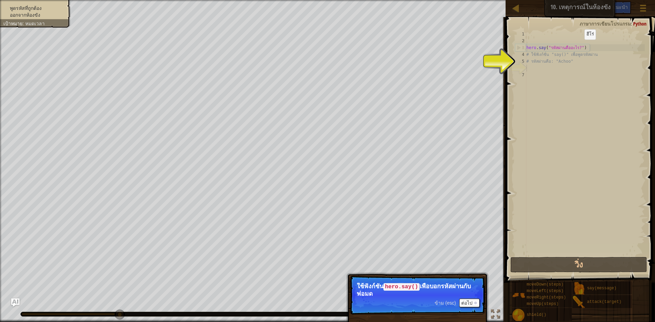
click at [578, 46] on div "hero . say ( "รหัสผ่านคืออะไร?" ) # ใช้ฟังก์ชั่น "say()" เพื่อพูดรหัสผ่าน # รหั…" at bounding box center [585, 150] width 120 height 239
type textarea "hero.say("รหัสผ่านคืออะไร?")"
click at [576, 47] on div "hero . say ( "รหัสผ่านคืออะไร?" ) # ใช้ฟังก์ชั่น "say()" เพื่อพูดรหัสผ่าน # รหั…" at bounding box center [585, 150] width 120 height 239
click at [527, 65] on div "hero . say ( "รหัสผ่านคืออะไร?" ) # ใช้ฟังก์ชั่น "say()" เพื่อพูดรหัสผ่าน # รหั…" at bounding box center [585, 150] width 120 height 239
click at [529, 76] on div "hero . say ( "รหัสผ่านคืออะไร?" ) # ใช้ฟังก์ชั่น "say()" เพื่อพูดรหัสผ่าน # รหั…" at bounding box center [585, 150] width 120 height 239
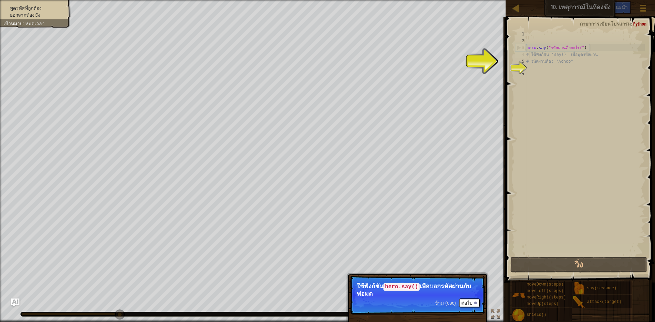
click at [529, 53] on div "hero . say ( "รหัสผ่านคืออะไร?" ) # ใช้ฟังก์ชั่น "say()" เพื่อพูดรหัสผ่าน # รหั…" at bounding box center [585, 150] width 120 height 239
type textarea "# ใช้ฟังก์ชั่น "say()" เพื่อพูดรหัสผ่าน"
click at [532, 65] on div "hero . say ( "รหัสผ่านคืออะไร?" ) # ใช้ฟังก์ชั่น "say()" เพื่อพูดรหัสผ่าน # รหั…" at bounding box center [585, 150] width 120 height 239
drag, startPoint x: 511, startPoint y: 53, endPoint x: 529, endPoint y: 47, distance: 18.6
click at [513, 51] on span at bounding box center [580, 140] width 155 height 286
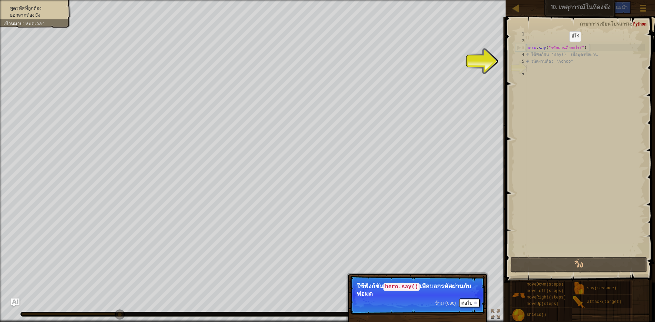
type textarea "hero.say("รหัสผ่านคืออะไร?")"
click at [563, 48] on div "hero . say ( "รหัสผ่านคืออะไร?" ) # ใช้ฟังก์ชั่น "say()" เพื่อพูดรหัสผ่าน # รหั…" at bounding box center [585, 150] width 120 height 239
drag, startPoint x: 532, startPoint y: 71, endPoint x: 528, endPoint y: 70, distance: 4.6
click at [531, 71] on div "hero . say ( "รหัสผ่านคืออะไร?" ) # ใช้ฟังก์ชั่น "say()" เพื่อพูดรหัสผ่าน # รหั…" at bounding box center [585, 150] width 120 height 239
drag, startPoint x: 530, startPoint y: 76, endPoint x: 527, endPoint y: 78, distance: 4.0
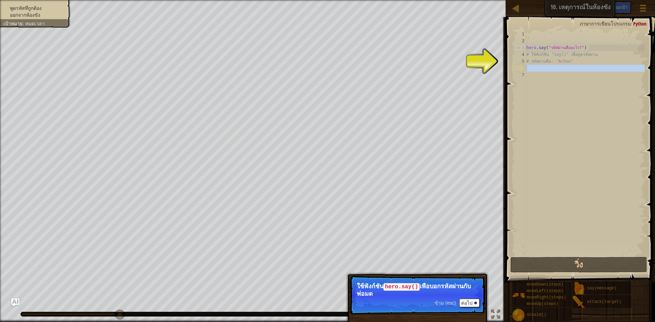
click at [530, 76] on div "hero . say ( "รหัสผ่านคืออะไร?" ) # ใช้ฟังก์ชั่น "say()" เพื่อพูดรหัสผ่าน # รหั…" at bounding box center [585, 143] width 120 height 225
click at [529, 74] on div "hero . say ( "รหัสผ่านคืออะไร?" ) # ใช้ฟังก์ชั่น "say()" เพื่อพูดรหัสผ่าน # รหั…" at bounding box center [585, 150] width 120 height 239
click at [528, 74] on div "hero . say ( "รหัสผ่านคืออะไร?" ) # ใช้ฟังก์ชั่น "say()" เพื่อพูดรหัสผ่าน # รหั…" at bounding box center [585, 150] width 120 height 239
click at [473, 299] on button "ต่อไป" at bounding box center [469, 303] width 20 height 9
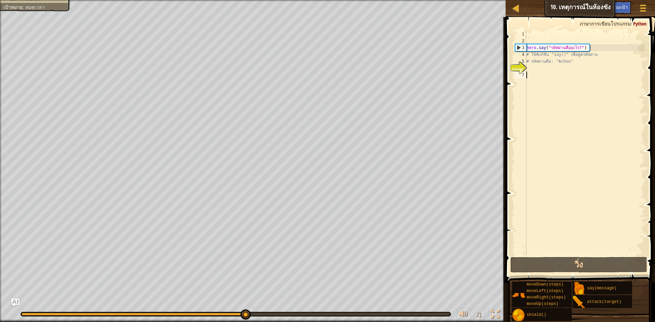
click at [535, 74] on div "hero . say ( "รหัสผ่านคืออะไร?" ) # ใช้ฟังก์ชั่น "say()" เพื่อพูดรหัสผ่าน # รหั…" at bounding box center [585, 150] width 120 height 239
click at [531, 74] on div "hero . say ( "รหัสผ่านคืออะไร?" ) # ใช้ฟังก์ชั่น "say()" เพื่อพูดรหัสผ่าน # รหั…" at bounding box center [585, 150] width 120 height 239
click at [530, 67] on div "hero . say ( "รหัสผ่านคืออะไร?" ) # ใช้ฟังก์ชั่น "say()" เพื่อพูดรหัสผ่าน # รหั…" at bounding box center [585, 150] width 120 height 239
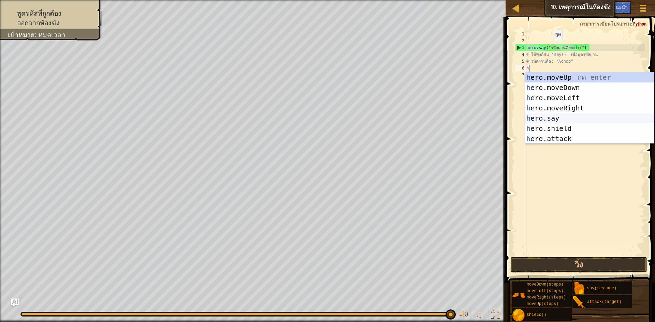
click at [552, 116] on div "h ero.moveUp กด enter h ero.moveDown กด enter h ero.moveLeft กด enter h ero.mov…" at bounding box center [589, 118] width 129 height 92
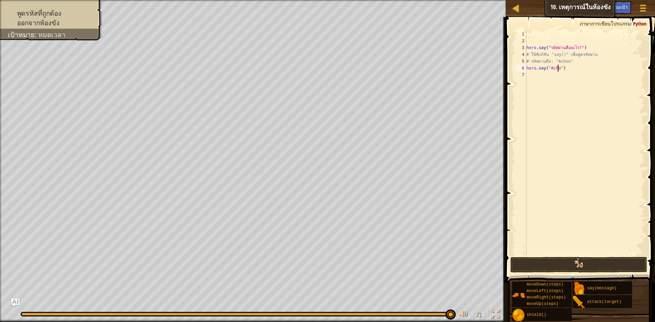
scroll to position [3, 3]
type textarea "hero.say("Achoo")"
click at [570, 263] on button "วิ่ง" at bounding box center [578, 265] width 137 height 16
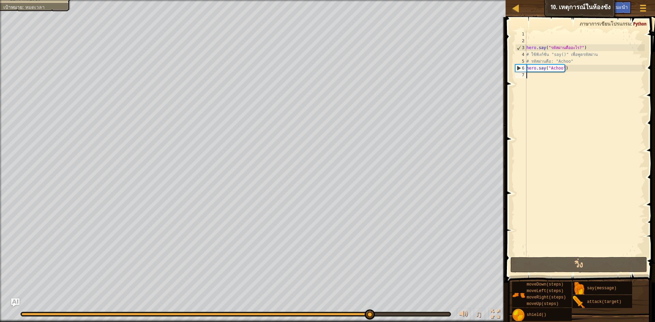
click at [527, 73] on div "hero . say ( "รหัสผ่านคืออะไร?" ) # ใช้ฟังก์ชั่น "say()" เพื่อพูดรหัสผ่าน # รหั…" at bounding box center [585, 150] width 120 height 239
type textarea "h"
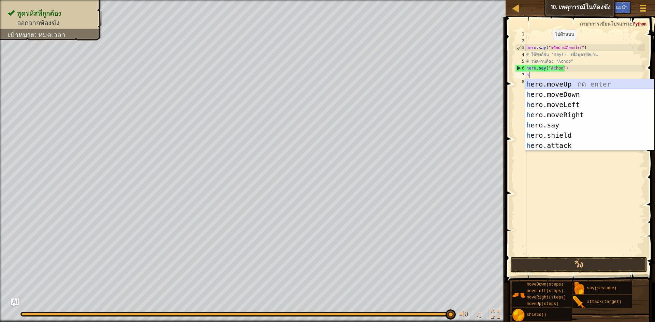
click at [547, 82] on div "h ero.moveUp กด enter h ero.moveDown กด enter h ero.moveLeft กด enter h ero.mov…" at bounding box center [589, 125] width 129 height 92
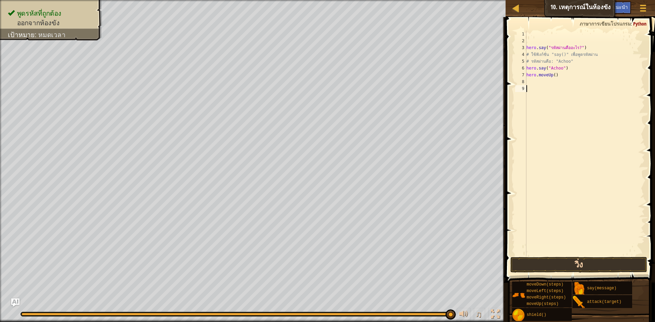
drag, startPoint x: 568, startPoint y: 218, endPoint x: 578, endPoint y: 262, distance: 45.4
click at [578, 262] on div "1 2 3 4 5 6 7 8 9 hero . say ( "รหัสผ่านคืออะไร?" ) # ใช้ฟังก์ชั่น "say()" เพื่…" at bounding box center [578, 163] width 151 height 286
click at [578, 264] on button "วิ่ง" at bounding box center [578, 265] width 137 height 16
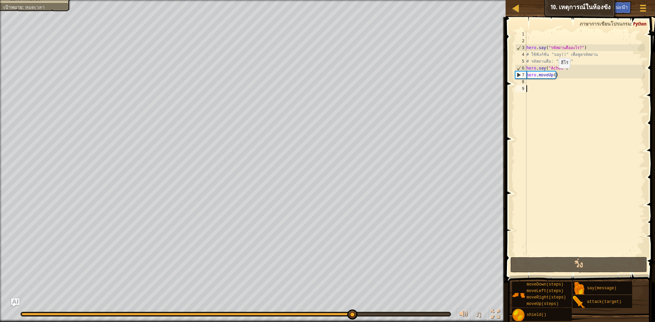
click at [553, 75] on div "hero . say ( "รหัสผ่านคืออะไร?" ) # ใช้ฟังก์ชั่น "say()" เพื่อพูดรหัสผ่าน # รหั…" at bounding box center [585, 150] width 120 height 239
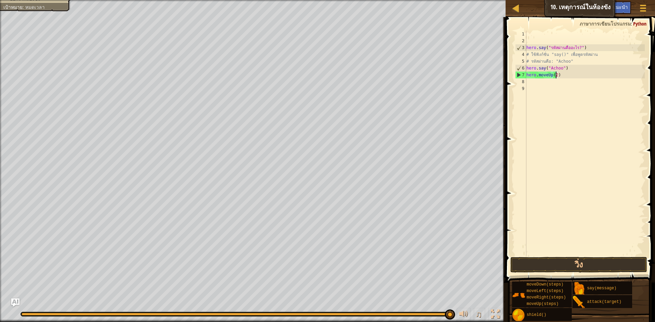
type textarea "hero.moveUp(2)"
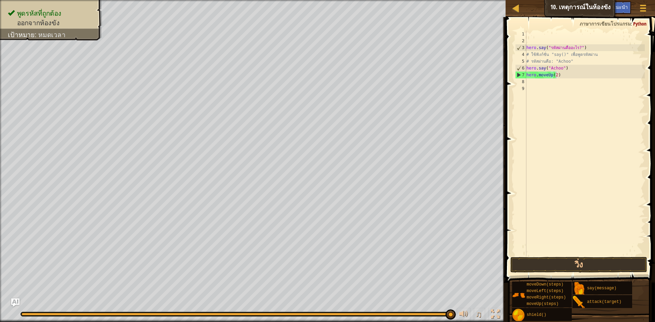
click at [552, 255] on div "hero.moveUp(2) 1 2 3 4 5 6 7 8 9 hero . say ( "รหัสผ่านคืออะไร?" ) # ใช้ฟังก์ชั…" at bounding box center [578, 163] width 151 height 286
click at [552, 264] on button "วิ่ง" at bounding box center [578, 265] width 137 height 16
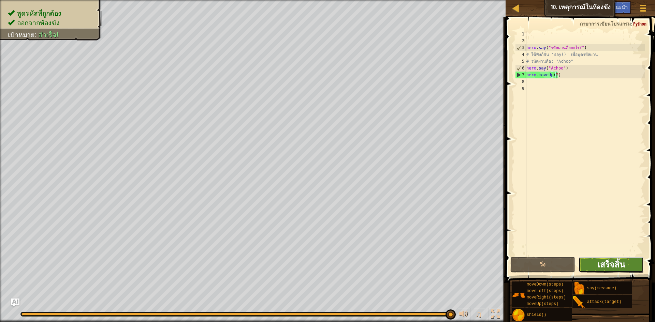
click at [604, 260] on span "เสร็จสิ้น" at bounding box center [611, 264] width 28 height 11
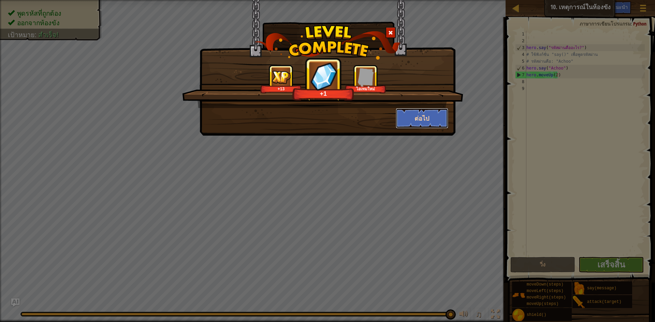
click at [429, 117] on button "ต่อไป" at bounding box center [422, 118] width 53 height 20
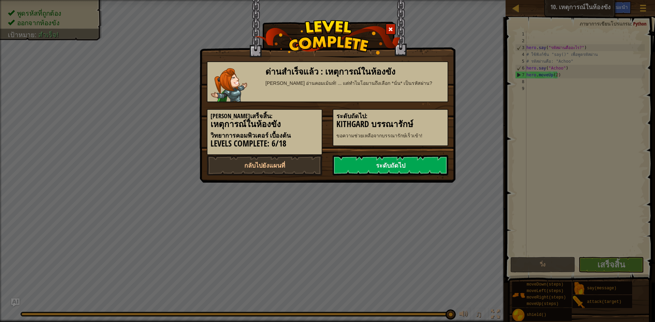
click at [417, 162] on link "ระดับถัดไป" at bounding box center [390, 165] width 116 height 20
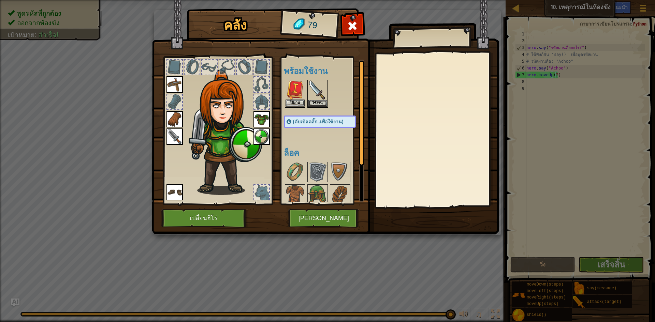
click at [298, 98] on img at bounding box center [294, 89] width 19 height 19
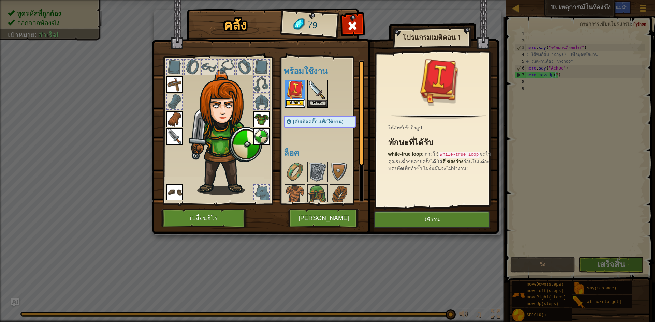
click at [295, 102] on button "ใช้งาน" at bounding box center [294, 103] width 19 height 7
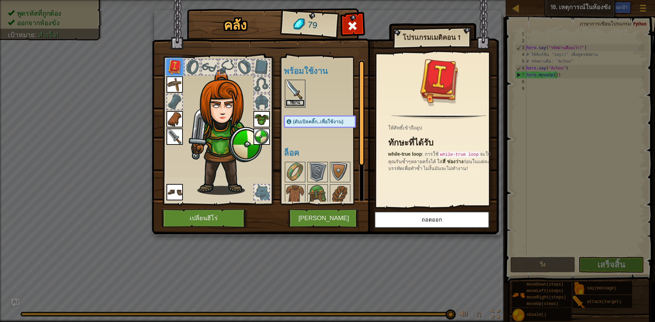
click at [300, 101] on button "ใช้งาน" at bounding box center [294, 103] width 19 height 7
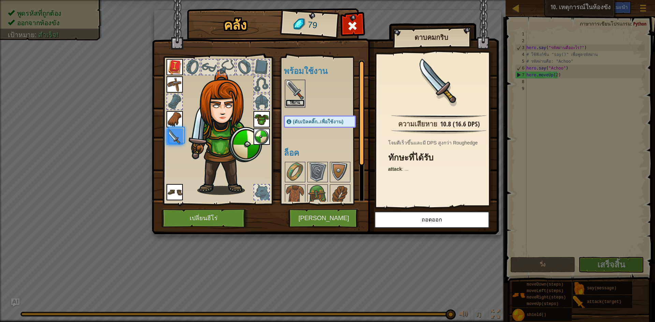
click at [297, 100] on button "ใช้งาน" at bounding box center [294, 103] width 19 height 7
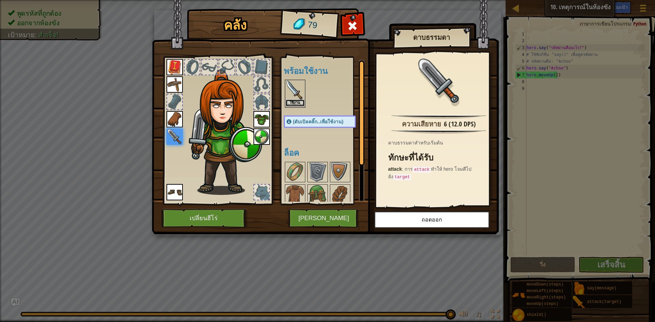
click at [298, 101] on button "ใช้งาน" at bounding box center [294, 103] width 19 height 7
click at [333, 212] on button "[PERSON_NAME]" at bounding box center [323, 218] width 71 height 19
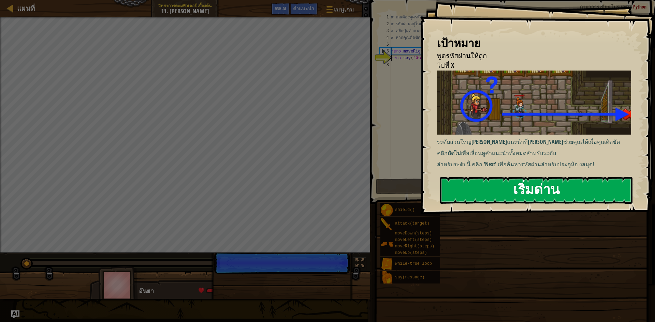
click at [485, 189] on button "เริ่มด่าน" at bounding box center [536, 190] width 192 height 27
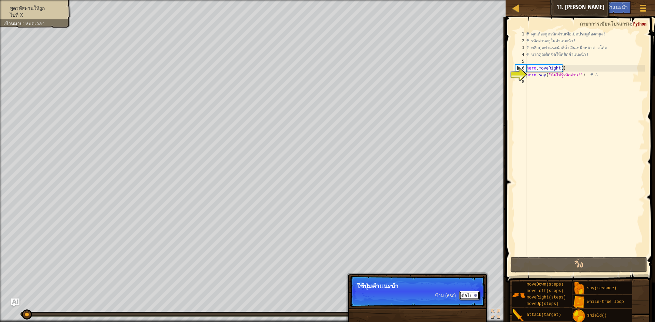
click at [464, 294] on button "ต่อไป" at bounding box center [469, 295] width 20 height 9
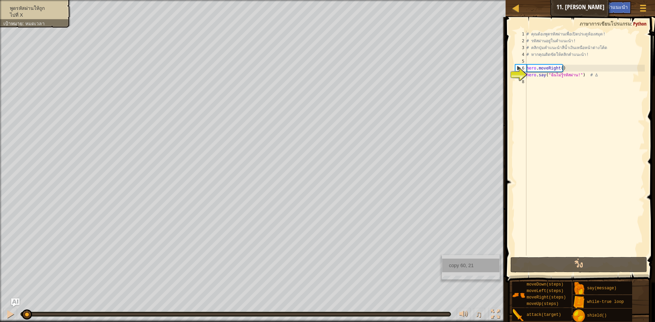
click at [454, 262] on div "copy 60, 21" at bounding box center [470, 266] width 57 height 14
click at [533, 83] on div "# คุณต้องพูดรหัสผ่านเพื่อเปิดประตูห้องสมุด! # รหัสผ่านอยู่ในคำแนะนำ! # คลิกปุ่ม…" at bounding box center [585, 150] width 120 height 239
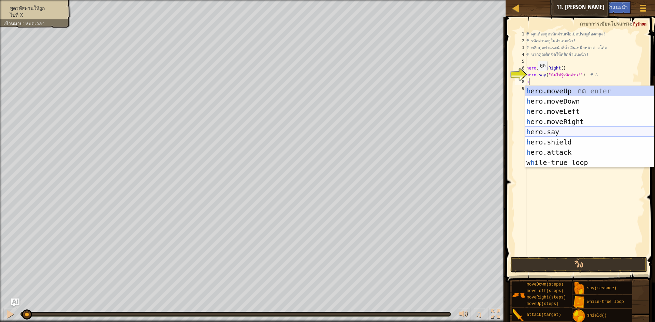
click at [552, 133] on div "h ero.moveUp กด enter h ero.moveDown กด enter h ero.moveLeft กด enter h ero.mov…" at bounding box center [589, 137] width 129 height 102
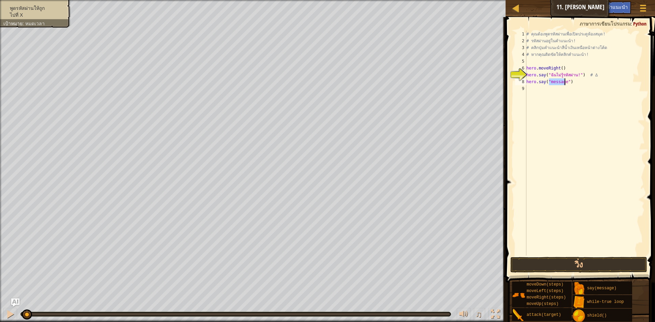
type textarea "hero.say("")"
paste textarea "60, 21"
type textarea "6"
click at [536, 260] on button "วิ่ง" at bounding box center [578, 265] width 137 height 16
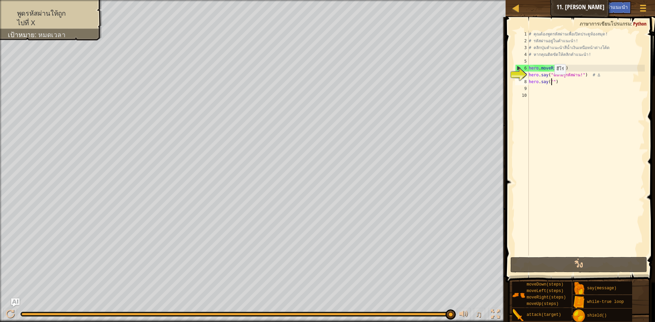
click at [551, 81] on div "# คุณต้องพูดรหัสผ่านเพื่อเปิดประตูห้องสมุด! # รหัสผ่านอยู่ในคำแนะนำ! # คลิกปุ่ม…" at bounding box center [586, 150] width 118 height 239
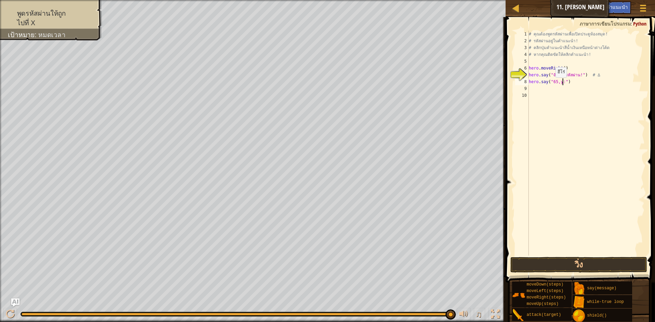
scroll to position [3, 3]
click at [547, 264] on button "วิ่ง" at bounding box center [578, 265] width 137 height 16
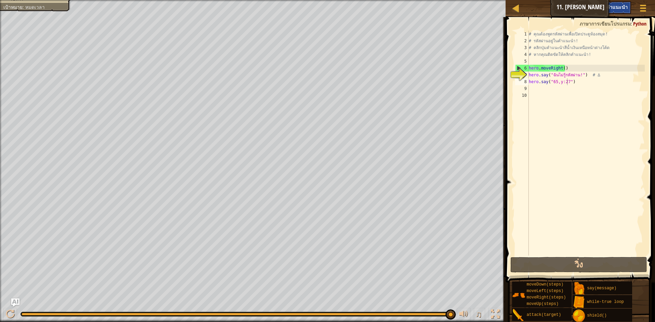
click at [627, 9] on div "คำแนะนำ" at bounding box center [617, 7] width 28 height 13
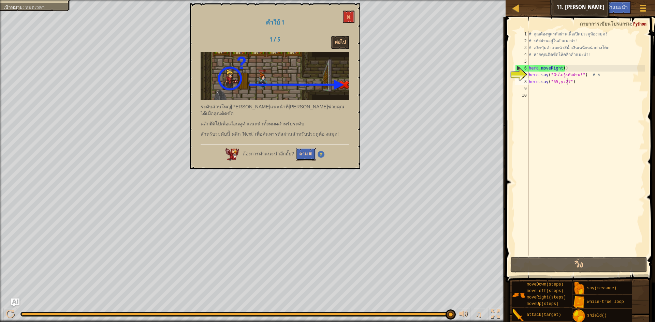
click at [299, 148] on button "ถาม AI" at bounding box center [306, 154] width 20 height 13
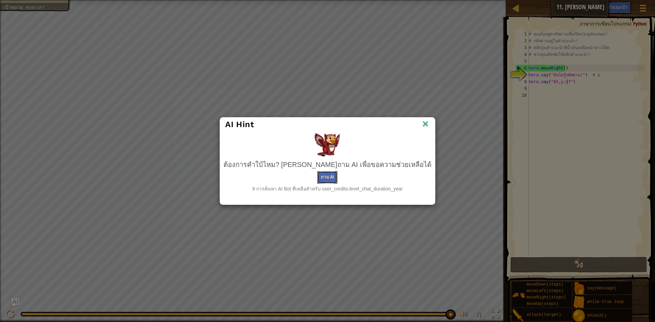
click at [331, 176] on button "ถาม AI" at bounding box center [327, 177] width 20 height 13
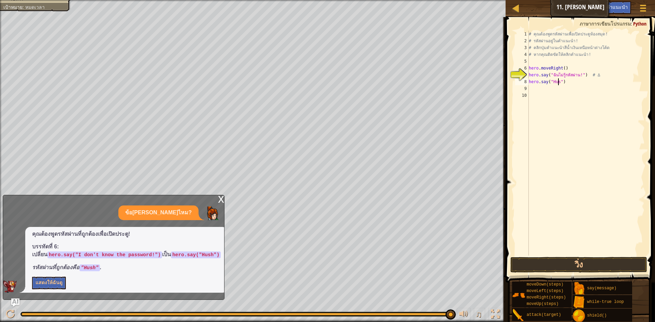
scroll to position [3, 3]
type textarea "hero.say("Hush")"
click at [598, 264] on button "วิ่ง" at bounding box center [578, 265] width 137 height 16
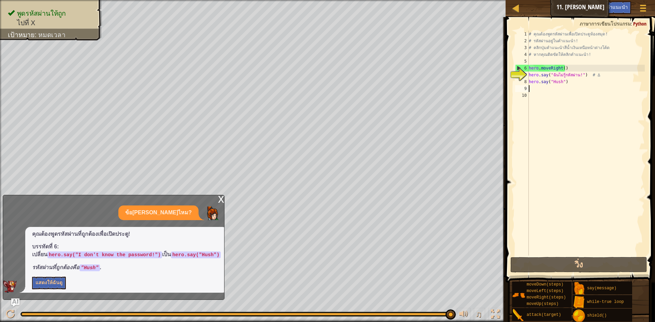
click at [530, 88] on div "# คุณต้องพูดรหัสผ่านเพื่อเปิดประตูห้องสมุด! # รหัสผ่านอยู่ในคำแนะนำ! # คลิกปุ่ม…" at bounding box center [586, 150] width 118 height 239
type textarea "h"
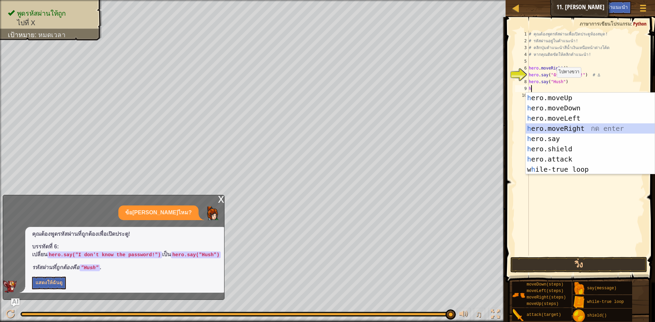
click at [583, 124] on div "h ero.moveUp กด enter h ero.moveDown กด enter h ero.moveLeft กด enter h ero.mov…" at bounding box center [589, 144] width 129 height 102
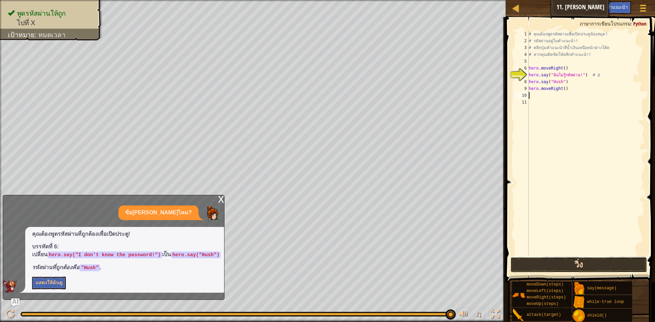
click at [564, 263] on button "วิ่ง" at bounding box center [578, 265] width 137 height 16
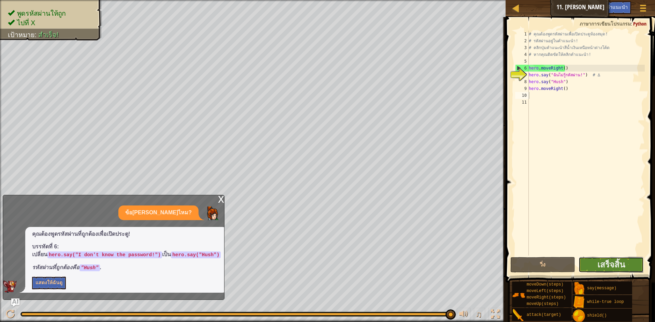
click at [596, 264] on button "เสร็จสิ้น" at bounding box center [610, 265] width 65 height 16
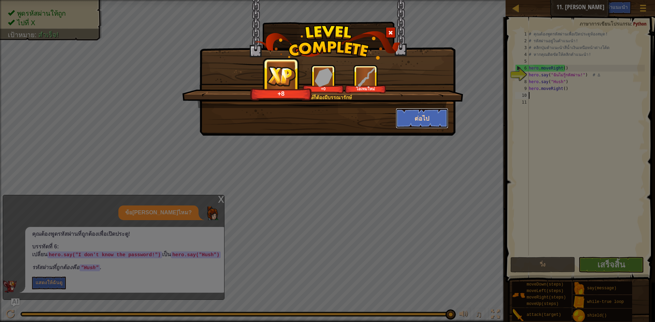
click at [417, 118] on button "ต่อไป" at bounding box center [422, 118] width 53 height 20
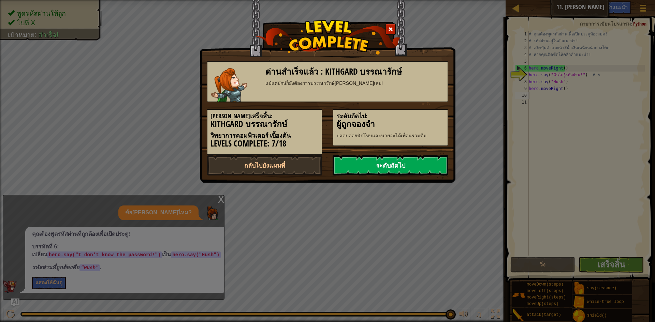
click at [404, 164] on link "ระดับถัดไป" at bounding box center [390, 165] width 116 height 20
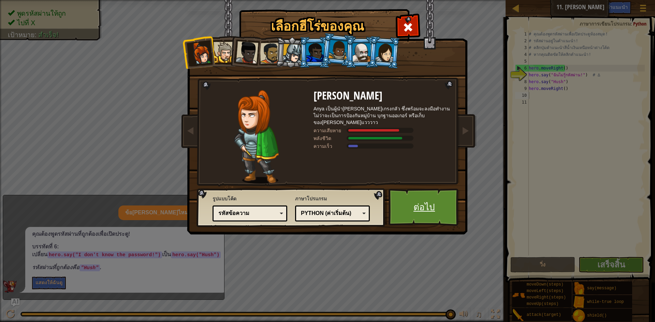
click at [405, 199] on link "ต่อไป" at bounding box center [423, 208] width 71 height 38
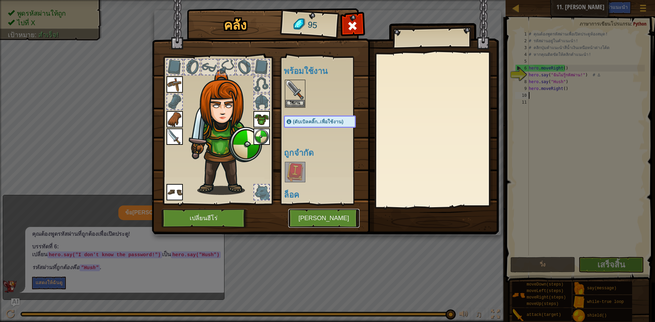
click at [310, 222] on button "[PERSON_NAME]" at bounding box center [323, 218] width 71 height 19
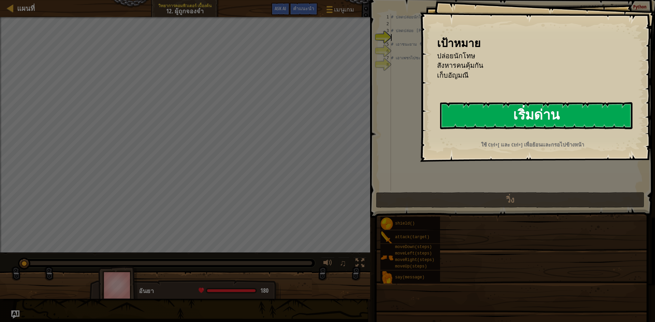
click at [531, 113] on button "เริ่มด่าน" at bounding box center [536, 115] width 192 height 27
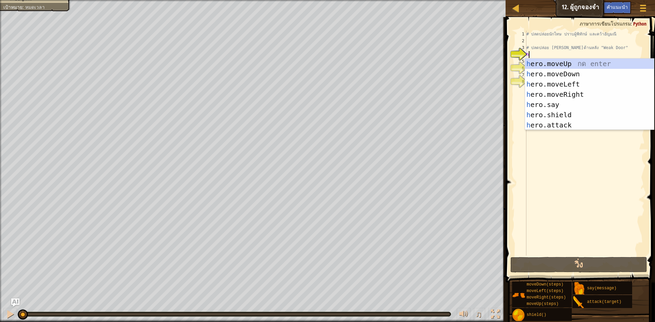
scroll to position [3, 0]
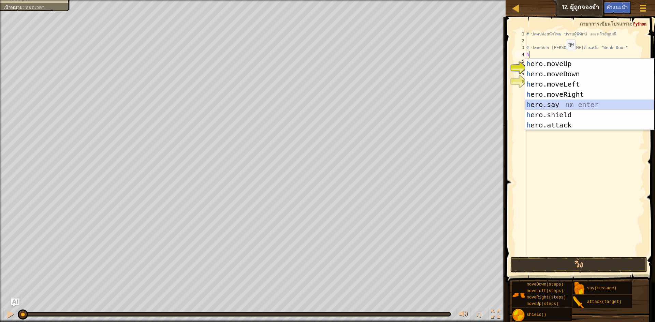
click at [546, 105] on div "h ero.moveUp กด enter h ero.moveDown กด enter h ero.moveLeft กด enter h ero.mov…" at bounding box center [589, 105] width 129 height 92
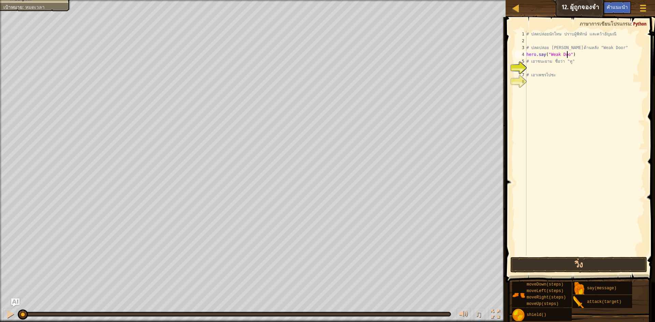
scroll to position [3, 4]
type textarea "hero.say("Weak Door")"
click at [607, 268] on button "วิ่ง" at bounding box center [578, 265] width 137 height 16
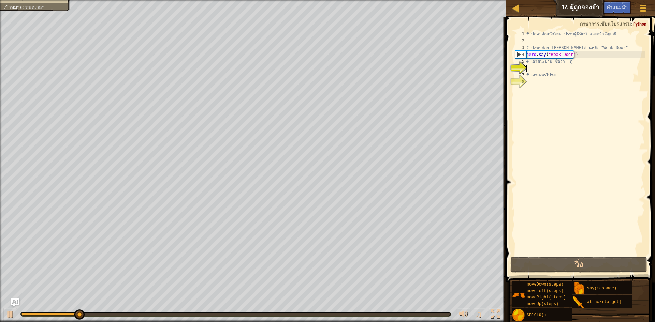
click at [528, 70] on div "# ปลดปล่อยนักโทษ ปราบผู้[PERSON_NAME] และคว้า[PERSON_NAME] # ปลดปล่อย Patrick จ…" at bounding box center [585, 150] width 120 height 239
type textarea "h"
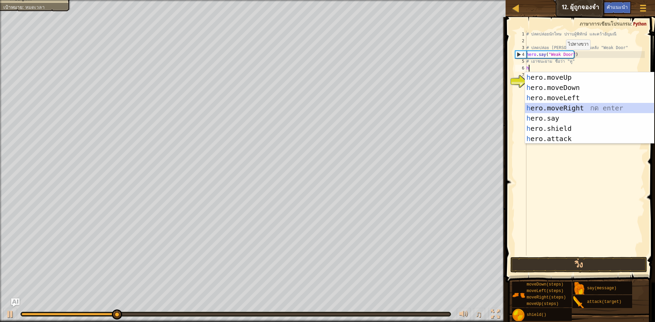
click at [573, 105] on div "h ero.moveUp กด enter h ero.moveDown กด enter h ero.moveLeft กด enter h ero.mov…" at bounding box center [589, 118] width 129 height 92
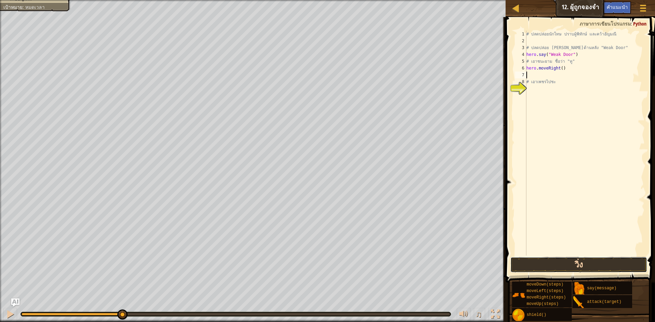
click at [575, 264] on button "วิ่ง" at bounding box center [578, 265] width 137 height 16
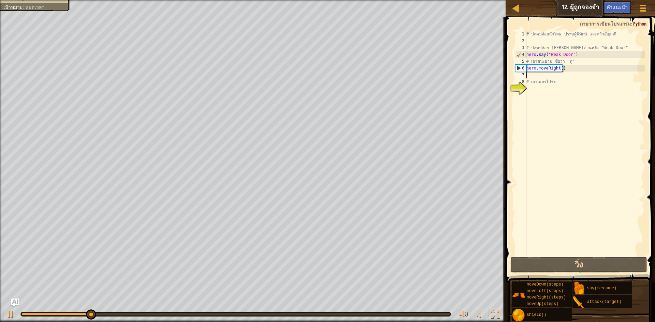
click at [566, 72] on div "# ปลดปล่อยนักโทษ ปราบผู้[PERSON_NAME] และคว้า[PERSON_NAME] # ปลดปล่อย Patrick จ…" at bounding box center [585, 150] width 120 height 239
click at [572, 65] on div "# ปลดปล่อยนักโทษ ปราบผู้[PERSON_NAME] และคว้า[PERSON_NAME] # ปลดปล่อย Patrick จ…" at bounding box center [585, 150] width 120 height 239
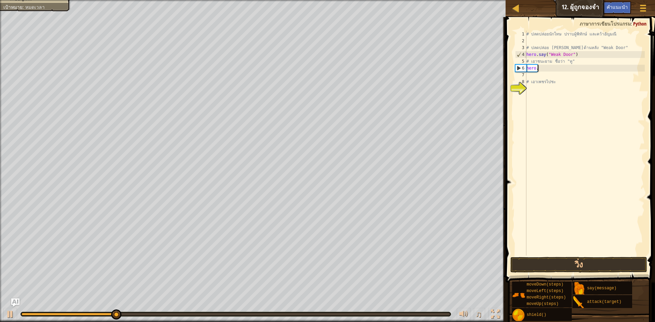
type textarea "h"
click at [578, 53] on div "# ปลดปล่อยนักโทษ ปราบผู้[PERSON_NAME] และคว้า[PERSON_NAME] # ปลดปล่อย Patrick จ…" at bounding box center [585, 150] width 120 height 239
type textarea "h"
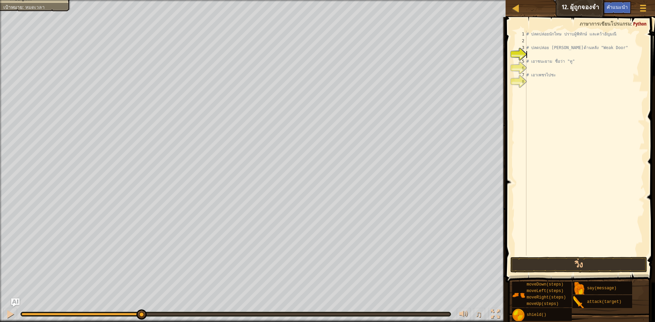
type textarea "h"
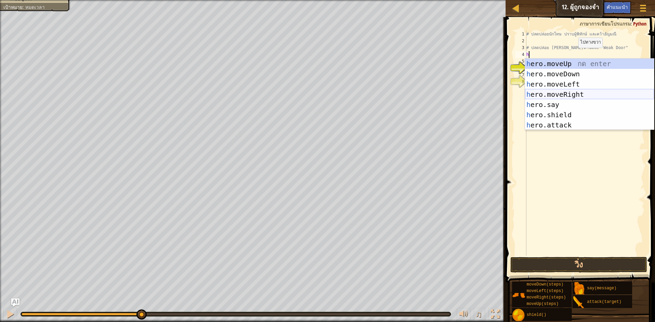
click at [581, 91] on div "h ero.moveUp กด enter h ero.moveDown กด enter h ero.moveLeft กด enter h ero.mov…" at bounding box center [589, 105] width 129 height 92
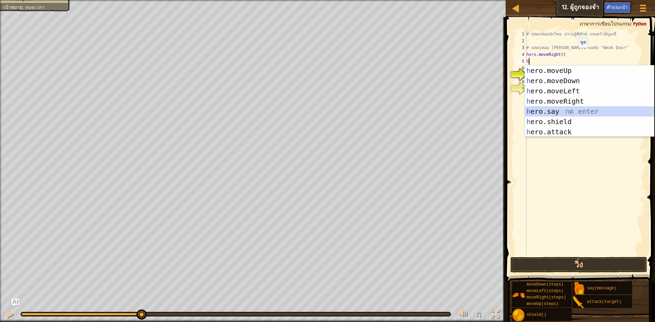
click at [556, 107] on div "h ero.moveUp กด enter h ero.moveDown กด enter h ero.moveLeft กด enter h ero.mov…" at bounding box center [589, 111] width 129 height 92
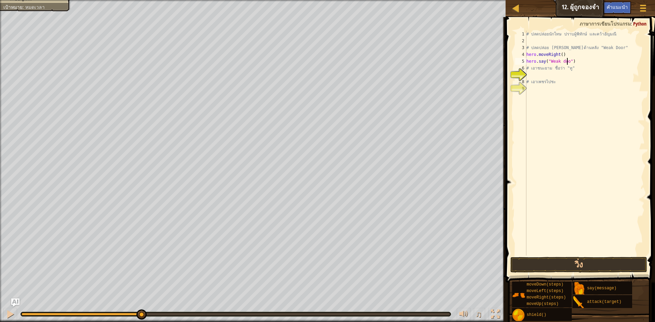
scroll to position [3, 4]
click at [563, 61] on div "# ปลดปล่อยนักโทษ ปราบผู้[PERSON_NAME] และคว้า[PERSON_NAME] # ปลดปล่อย Patrick จ…" at bounding box center [585, 150] width 120 height 239
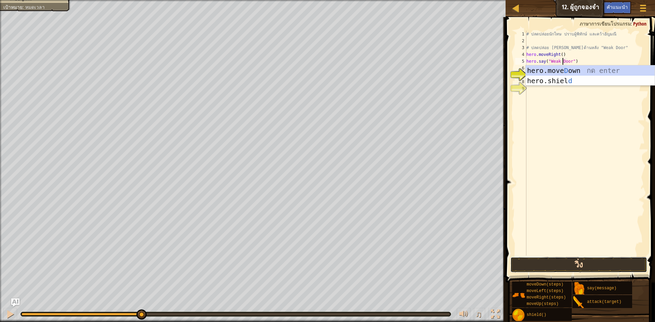
click at [560, 264] on button "วิ่ง" at bounding box center [578, 265] width 137 height 16
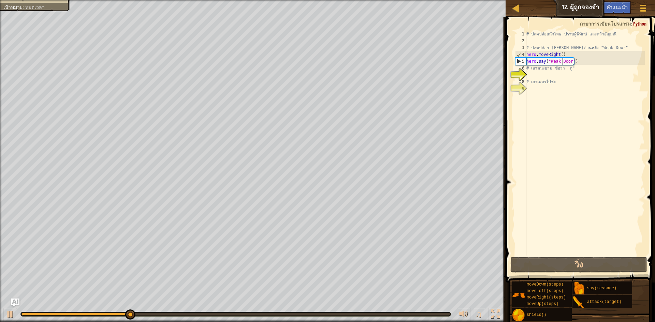
click at [582, 60] on div "# ปลดปล่อยนักโทษ ปราบผู้[PERSON_NAME] และคว้า[PERSON_NAME] # ปลดปล่อย Patrick จ…" at bounding box center [585, 150] width 120 height 239
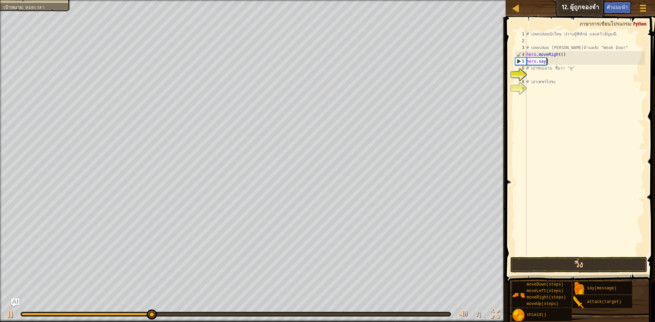
scroll to position [3, 1]
type textarea "h"
click at [559, 54] on div "# ปลดปล่อยนักโทษ ปราบผู้[PERSON_NAME] และคว้า[PERSON_NAME] # ปลดปล่อย Patrick จ…" at bounding box center [585, 150] width 120 height 239
click at [559, 53] on div "# ปลดปล่อยนักโทษ ปราบผู้[PERSON_NAME] และคว้า[PERSON_NAME] # ปลดปล่อย Patrick จ…" at bounding box center [585, 150] width 120 height 239
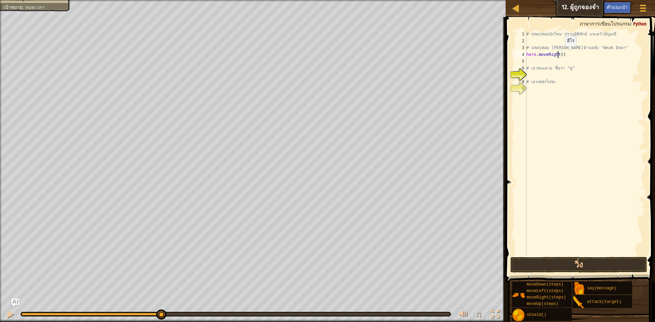
click at [559, 53] on div "# ปลดปล่อยนักโทษ ปราบผู้[PERSON_NAME] และคว้า[PERSON_NAME] # ปลดปล่อย Patrick จ…" at bounding box center [585, 150] width 120 height 239
click at [560, 53] on div "# ปลดปล่อยนักโทษ ปราบผู้[PERSON_NAME] และคว้า[PERSON_NAME] # ปลดปล่อย Patrick จ…" at bounding box center [585, 150] width 120 height 239
type textarea "hero.moveRight(4)"
click at [570, 262] on button "วิ่ง" at bounding box center [578, 265] width 137 height 16
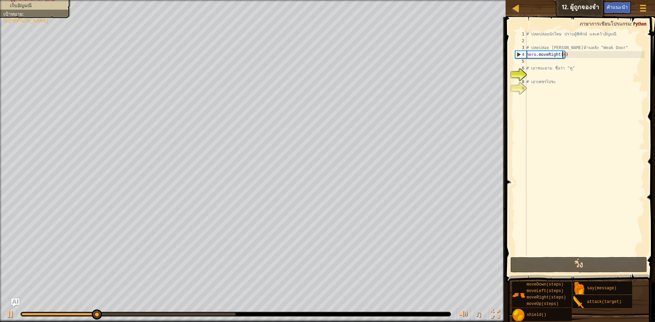
click at [527, 61] on div "# ปลดปล่อยนักโทษ ปราบผู้[PERSON_NAME] และคว้า[PERSON_NAME] # ปลดปล่อย Patrick จ…" at bounding box center [585, 150] width 120 height 239
type textarea "h"
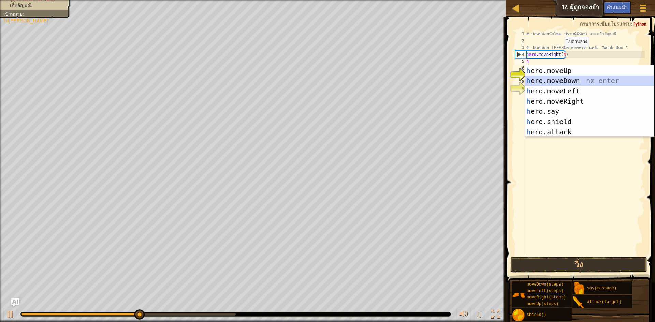
click at [570, 79] on div "h ero.moveUp กด enter h ero.moveDown กด enter h ero.moveLeft กด enter h ero.mov…" at bounding box center [589, 111] width 129 height 92
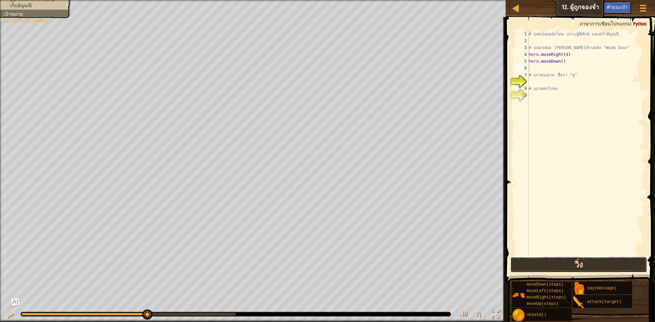
click at [553, 265] on button "วิ่ง" at bounding box center [578, 265] width 137 height 16
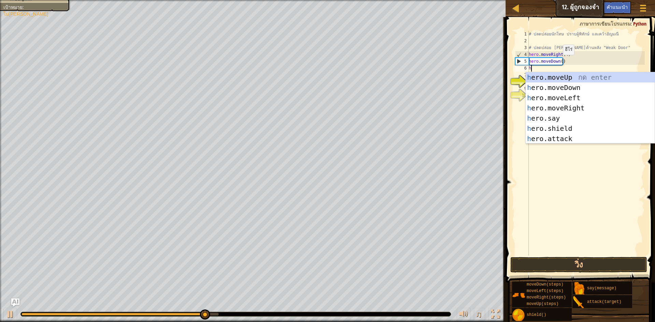
click at [559, 62] on div "# ปลดปล่อยนักโทษ ปราบผู้[PERSON_NAME] และคว้า[PERSON_NAME] # ปลดปล่อย Patrick จ…" at bounding box center [586, 150] width 118 height 239
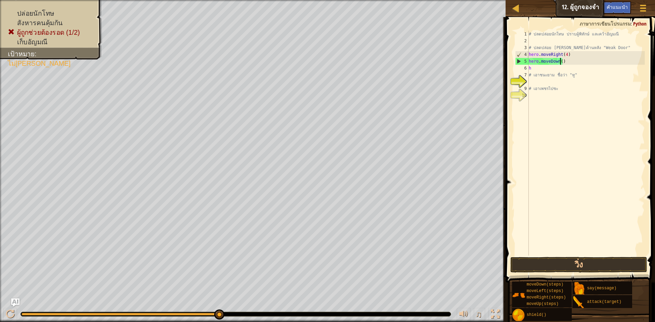
scroll to position [3, 3]
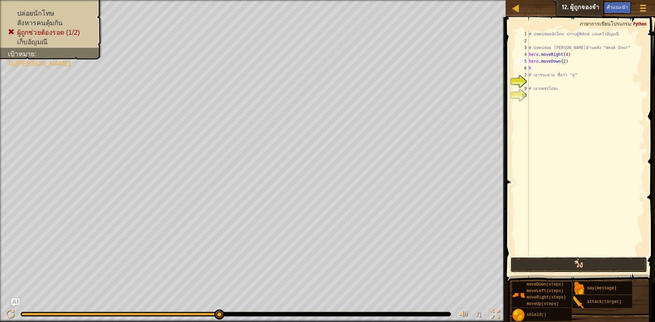
click at [568, 263] on button "วิ่ง" at bounding box center [578, 265] width 137 height 16
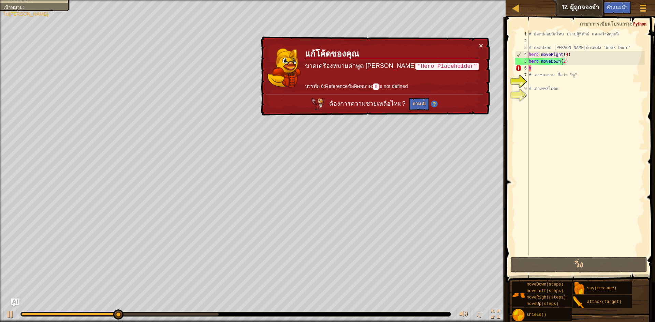
click at [532, 67] on div "# ปลดปล่อยนักโทษ ปราบผู้[PERSON_NAME] และคว้า[PERSON_NAME] # ปลดปล่อย Patrick จ…" at bounding box center [586, 150] width 118 height 239
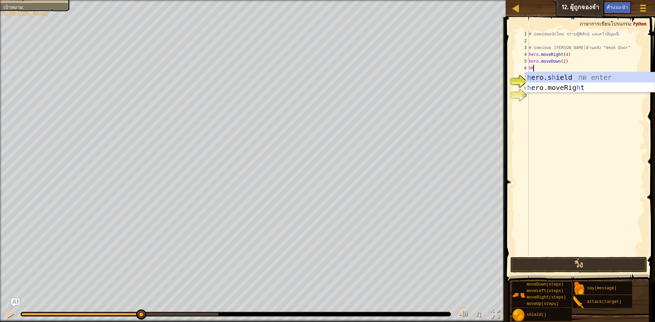
type textarea "h"
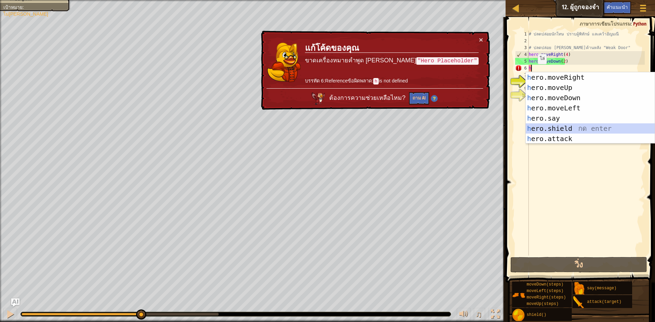
click at [553, 124] on div "h ero.moveRight กด enter h ero.moveUp กด enter h ero.moveDown กด enter h ero.mo…" at bounding box center [589, 118] width 129 height 92
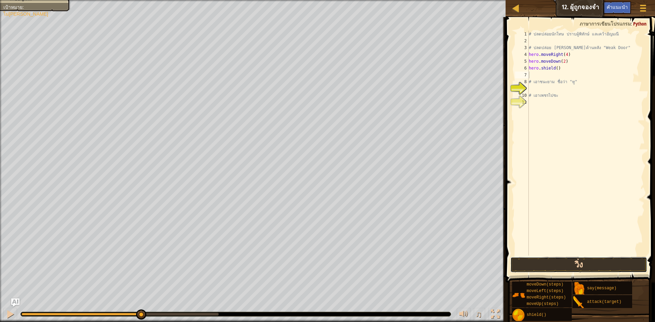
click at [568, 260] on button "วิ่ง" at bounding box center [578, 265] width 137 height 16
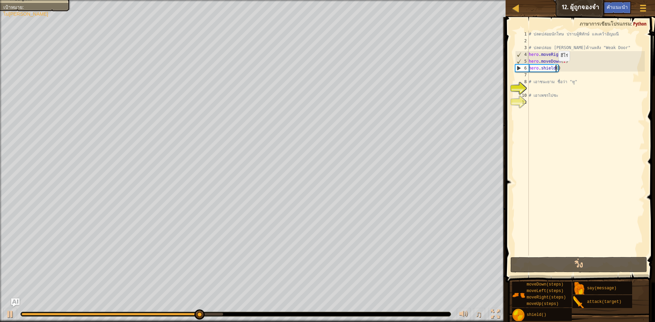
click at [555, 68] on div "# ปลดปล่อยนักโทษ ปราบผู้[PERSON_NAME] และคว้า[PERSON_NAME] # ปลดปล่อย Patrick จ…" at bounding box center [586, 150] width 118 height 239
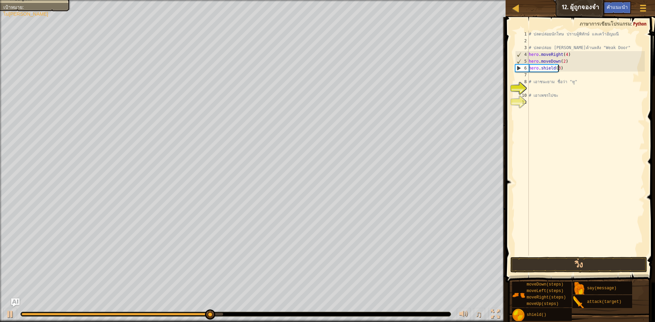
scroll to position [3, 2]
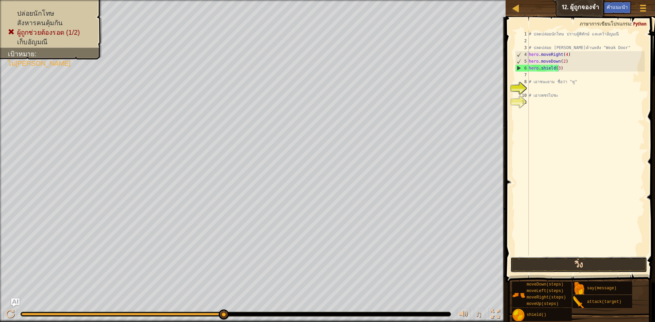
click at [582, 260] on button "วิ่ง" at bounding box center [578, 265] width 137 height 16
type textarea "hero.shield()"
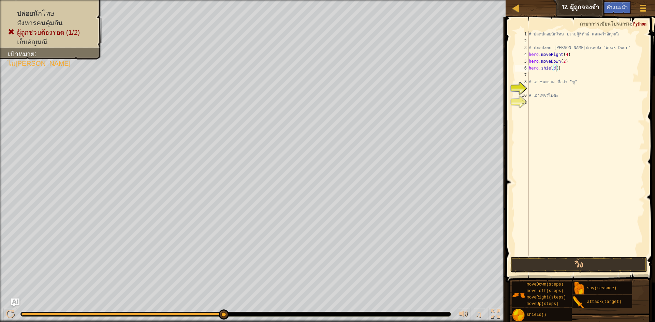
click at [531, 72] on div "# ปลดปล่อยนักโทษ ปราบผู้[PERSON_NAME] และคว้า[PERSON_NAME] # ปลดปล่อย Patrick จ…" at bounding box center [586, 150] width 118 height 239
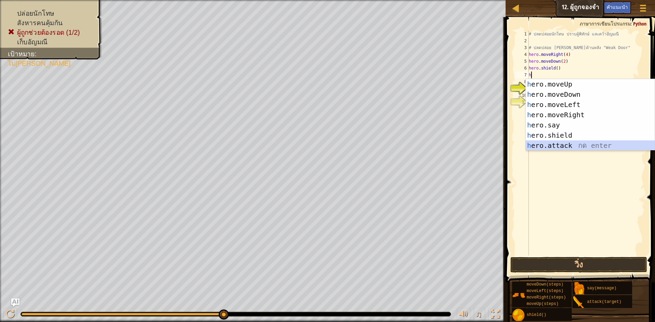
click at [558, 145] on div "h ero.moveUp กด enter h ero.moveDown กด enter h ero.moveLeft กด enter h ero.mov…" at bounding box center [589, 125] width 129 height 92
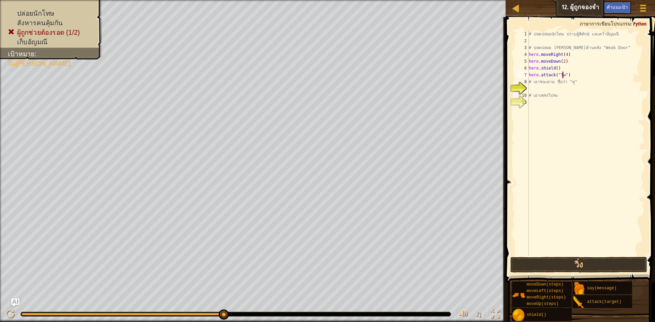
scroll to position [3, 3]
click at [571, 262] on button "วิ่ง" at bounding box center [578, 265] width 137 height 16
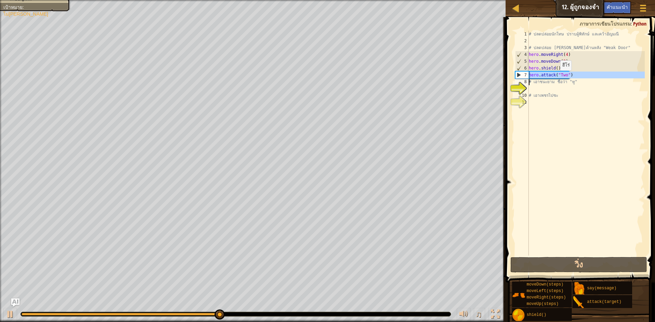
drag, startPoint x: 528, startPoint y: 74, endPoint x: 558, endPoint y: 78, distance: 29.6
click at [557, 78] on div "hero.attack("Two") 1 2 3 4 5 6 7 8 9 10 11 # ปลดปล่อยนักโทษ ปราบผู้[PERSON_NAME…" at bounding box center [579, 143] width 131 height 225
type textarea "hero.attack("Two") # [PERSON_NAME]ยาม ชื่อว่า "ทู""
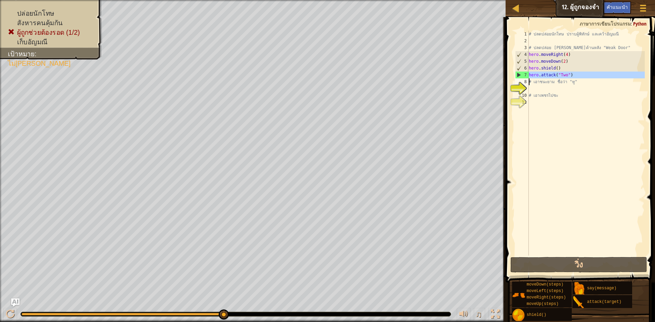
click at [532, 89] on div "# ปลดปล่อยนักโทษ ปราบผู้[PERSON_NAME] และคว้า[PERSON_NAME] # ปลดปล่อย Patrick จ…" at bounding box center [586, 150] width 118 height 239
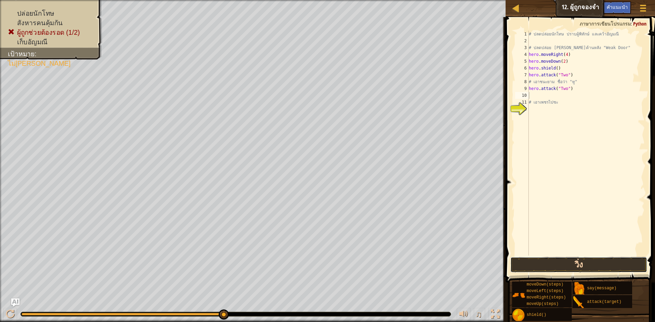
click at [580, 267] on button "วิ่ง" at bounding box center [578, 265] width 137 height 16
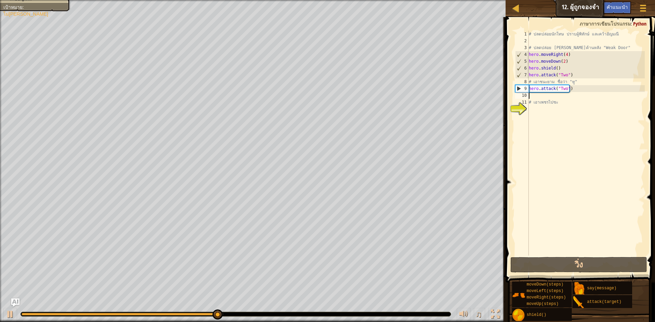
click at [560, 70] on div "# ปลดปล่อยนักโทษ ปราบผู้[PERSON_NAME] และคว้า[PERSON_NAME] # ปลดปล่อย Patrick จ…" at bounding box center [586, 150] width 118 height 239
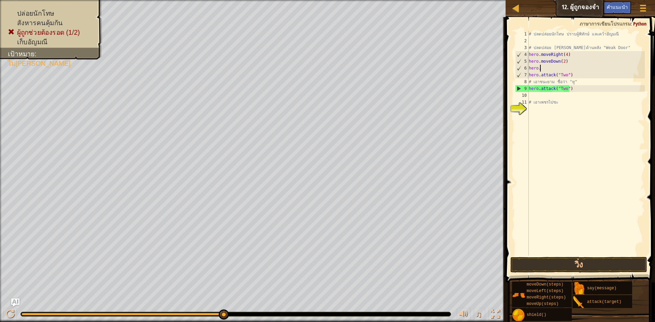
type textarea "h"
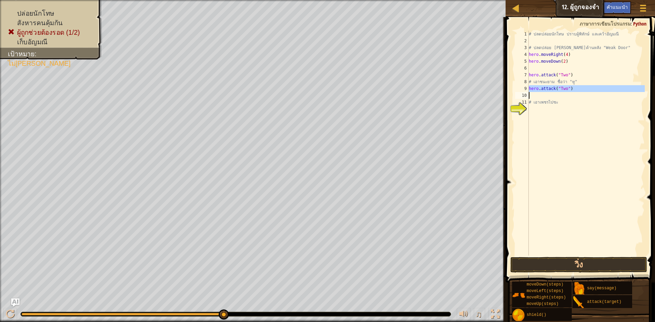
drag, startPoint x: 529, startPoint y: 89, endPoint x: 588, endPoint y: 93, distance: 58.4
click at [588, 93] on div "# ปลดปล่อยนักโทษ ปราบผู้[PERSON_NAME] และคว้า[PERSON_NAME] # ปลดปล่อย Patrick จ…" at bounding box center [586, 150] width 118 height 239
type textarea "hero.attack("Two")"
drag, startPoint x: 538, startPoint y: 65, endPoint x: 535, endPoint y: 68, distance: 4.2
click at [536, 66] on div "# ปลดปล่อยนักโทษ ปราบผู้[PERSON_NAME] และคว้า[PERSON_NAME] # ปลดปล่อย Patrick จ…" at bounding box center [586, 150] width 118 height 239
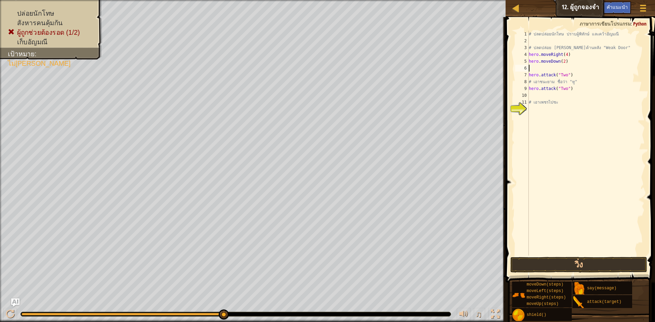
paste textarea "hero.attack("Two")"
click at [569, 81] on div "# ปลดปล่อยนักโทษ ปราบผู้[PERSON_NAME] และคว้า[PERSON_NAME] # ปลดปล่อย Patrick จ…" at bounding box center [586, 150] width 118 height 239
type textarea "h"
drag, startPoint x: 574, startPoint y: 94, endPoint x: 564, endPoint y: 86, distance: 12.3
click at [571, 94] on div "# ปลดปล่อยนักโทษ ปราบผู้[PERSON_NAME] และคว้า[PERSON_NAME] # ปลดปล่อย Patrick จ…" at bounding box center [586, 150] width 118 height 239
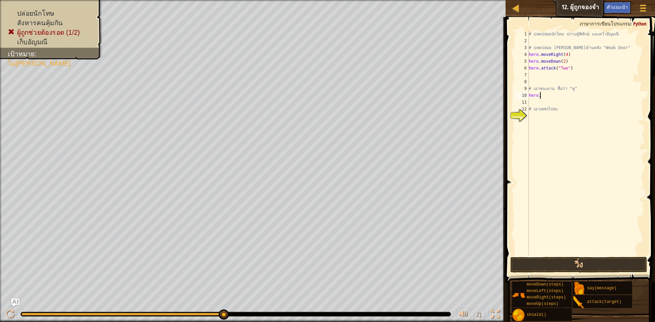
type textarea "h"
click at [528, 72] on div "7" at bounding box center [522, 75] width 14 height 7
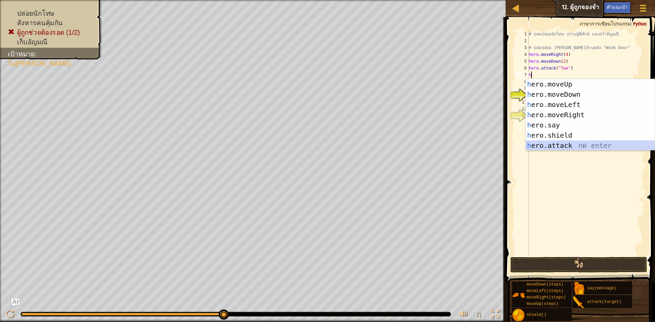
drag, startPoint x: 598, startPoint y: 144, endPoint x: 600, endPoint y: 138, distance: 6.5
click at [597, 144] on div "h ero.moveUp กด enter h ero.moveDown กด enter h ero.moveLeft กด enter h ero.mov…" at bounding box center [589, 125] width 129 height 92
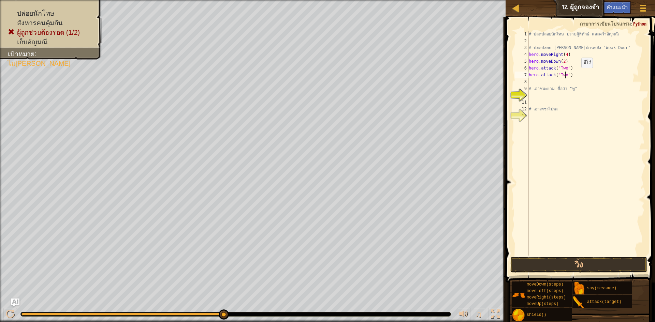
scroll to position [3, 3]
drag, startPoint x: 566, startPoint y: 262, endPoint x: 577, endPoint y: 251, distance: 15.2
click at [566, 262] on button "วิ่ง" at bounding box center [578, 265] width 137 height 16
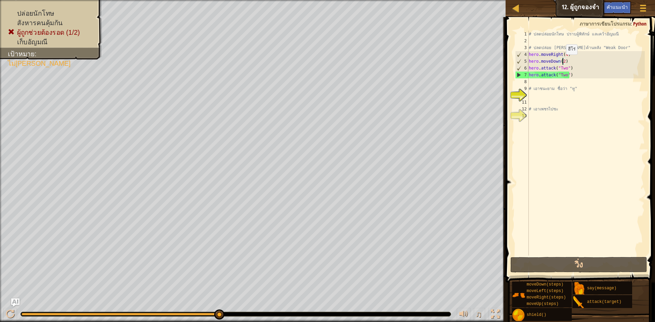
click at [562, 61] on div "# ปลดปล่อยนักโทษ ปราบผู้[PERSON_NAME] และคว้า[PERSON_NAME] # ปลดปล่อย Patrick จ…" at bounding box center [586, 150] width 118 height 239
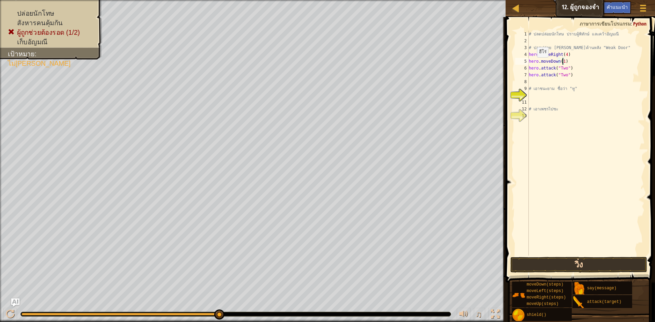
type textarea "hero.moveDown(1)"
click at [522, 263] on button "วิ่ง" at bounding box center [578, 265] width 137 height 16
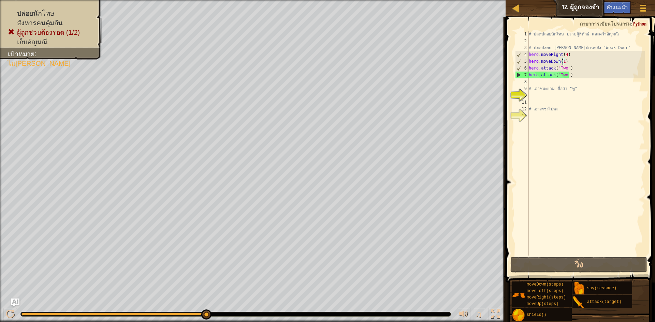
click at [531, 84] on div "# ปลดปล่อยนักโทษ ปราบผู้[PERSON_NAME] และคว้า[PERSON_NAME] # ปลดปล่อย Patrick จ…" at bounding box center [586, 150] width 118 height 239
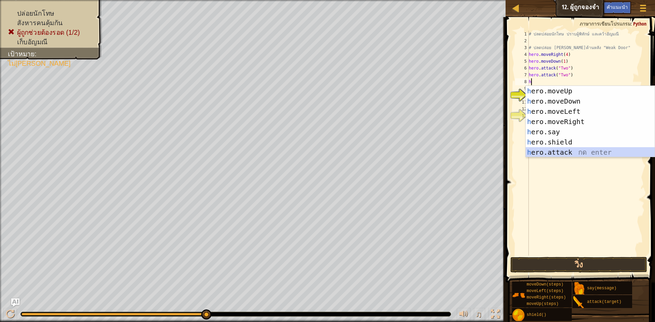
click at [559, 151] on div "h ero.moveUp กด enter h ero.moveDown กด enter h ero.moveLeft กด enter h ero.mov…" at bounding box center [589, 132] width 129 height 92
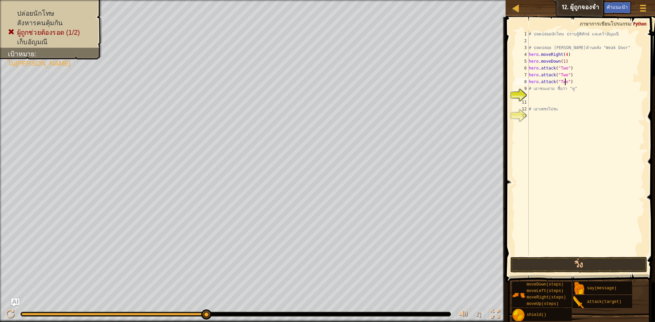
scroll to position [3, 3]
click at [539, 263] on button "วิ่ง" at bounding box center [578, 265] width 137 height 16
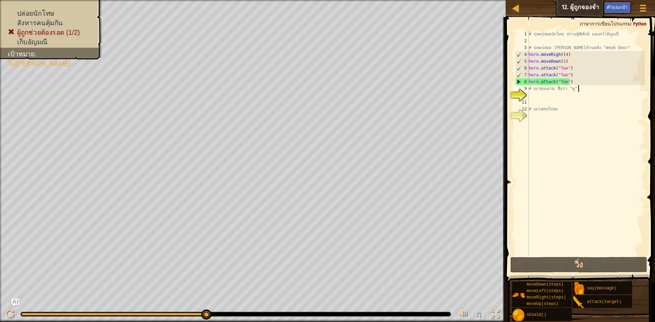
click at [579, 86] on div "# ปลดปล่อยนักโทษ ปราบผู้[PERSON_NAME] และคว้า[PERSON_NAME] # ปลดปล่อย Patrick จ…" at bounding box center [586, 150] width 118 height 239
click at [580, 81] on div "# ปลดปล่อยนักโทษ ปราบผู้[PERSON_NAME] และคว้า[PERSON_NAME] # ปลดปล่อย Patrick จ…" at bounding box center [586, 150] width 118 height 239
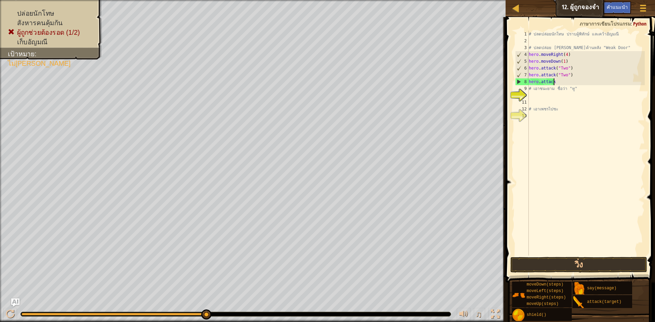
scroll to position [3, 1]
type textarea "h"
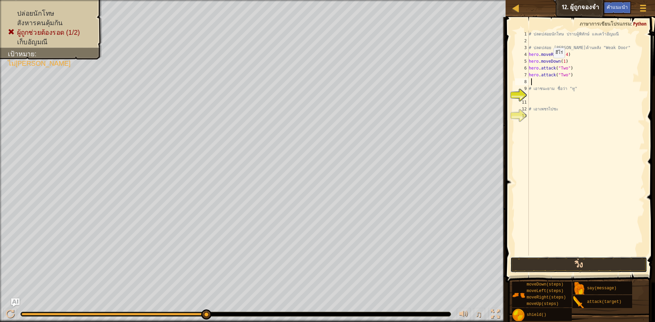
drag, startPoint x: 523, startPoint y: 263, endPoint x: 526, endPoint y: 260, distance: 4.4
click at [525, 263] on button "วิ่ง" at bounding box center [578, 265] width 137 height 16
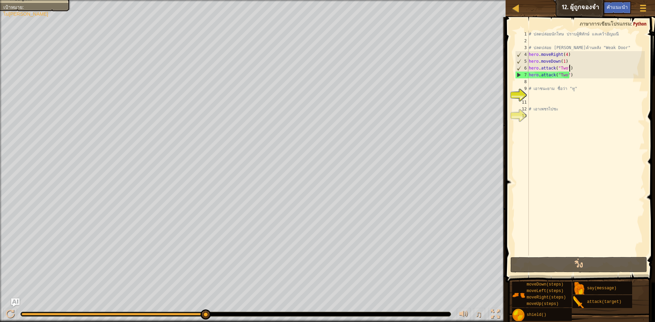
click at [570, 65] on div "# ปลดปล่อยนักโทษ ปราบผู้[PERSON_NAME] และคว้า[PERSON_NAME] # ปลดปล่อย Patrick จ…" at bounding box center [586, 150] width 118 height 239
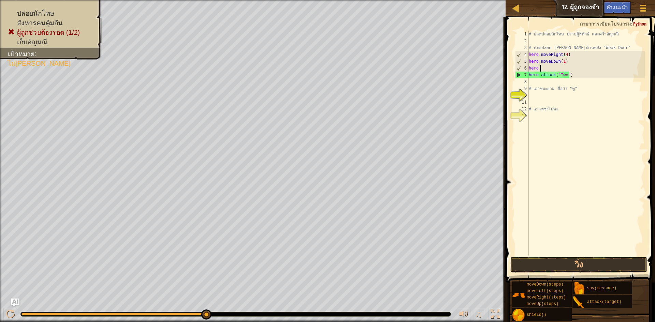
type textarea "h"
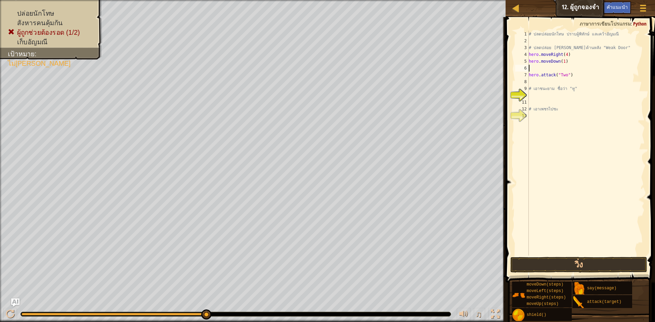
click at [570, 74] on div "# ปลดปล่อยนักโทษ ปราบผู้[PERSON_NAME] และคว้า[PERSON_NAME] # ปลดปล่อย Patrick จ…" at bounding box center [586, 150] width 118 height 239
type textarea "h"
click at [526, 258] on button "วิ่ง" at bounding box center [578, 265] width 137 height 16
type textarea "h"
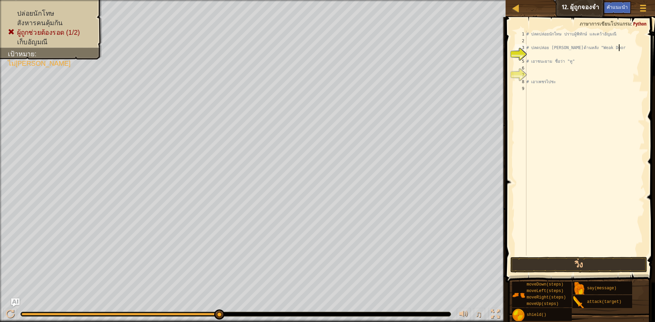
type textarea "# ปลดปล่อย [PERSON_NAME]ด้านหลัง "Weak Doo"
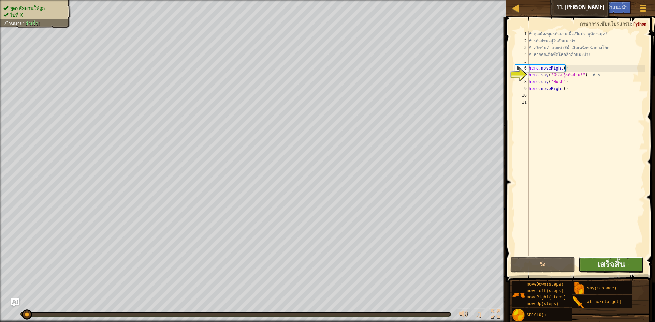
click at [589, 264] on button "เสร็จสิ้น" at bounding box center [610, 265] width 65 height 16
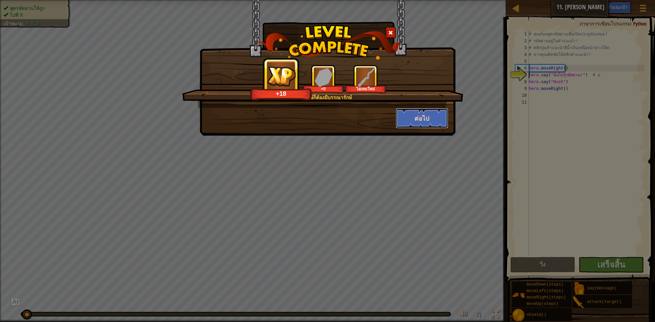
click at [413, 121] on button "ต่อไป" at bounding box center [422, 118] width 53 height 20
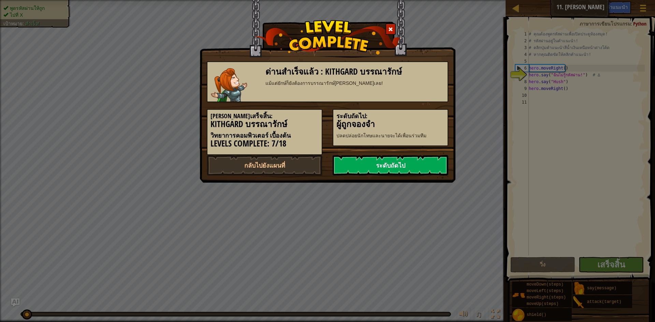
click at [405, 160] on link "ระดับถัดไป" at bounding box center [390, 165] width 116 height 20
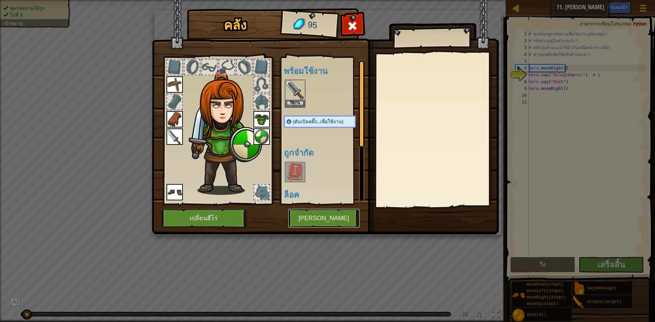
click at [333, 215] on button "[PERSON_NAME]" at bounding box center [323, 218] width 71 height 19
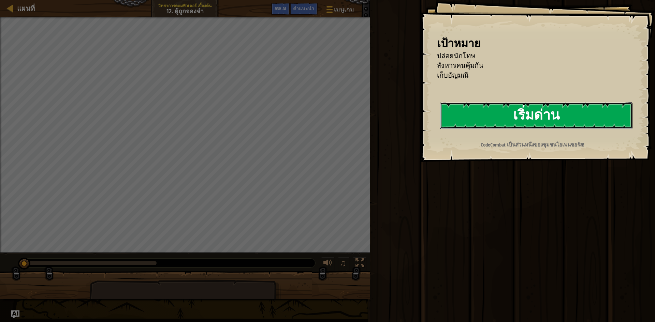
click at [468, 113] on button "เริ่มด่าน" at bounding box center [536, 115] width 192 height 27
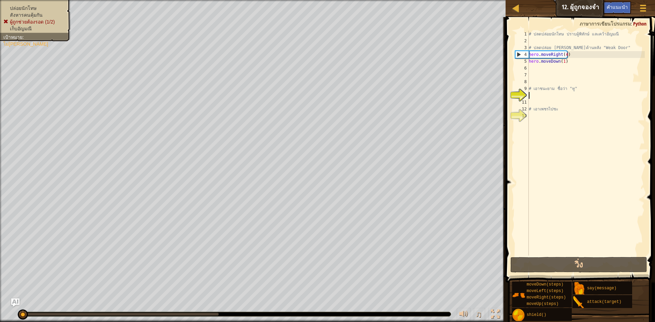
type textarea "# เอาชนะยาม ชื่อว่า "ทู""
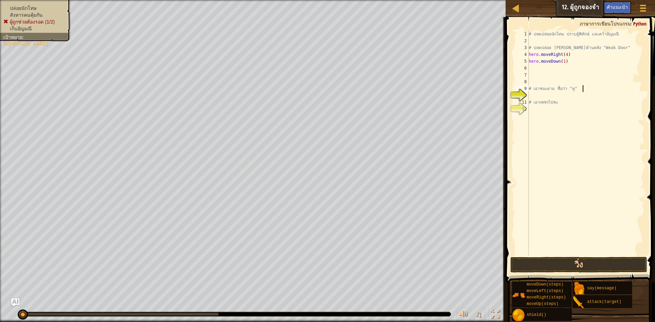
click at [568, 65] on div "# ปลดปล่อยนักโทษ ปราบผู้[PERSON_NAME] และคว้า[PERSON_NAME] # ปลดปล่อย Patrick จ…" at bounding box center [585, 150] width 117 height 239
type textarea "h"
click at [534, 66] on div "# ปลดปล่อยนักโทษ ปราบผู้[PERSON_NAME] และคว้า[PERSON_NAME] # ปลดปล่อย Patrick จ…" at bounding box center [585, 150] width 117 height 239
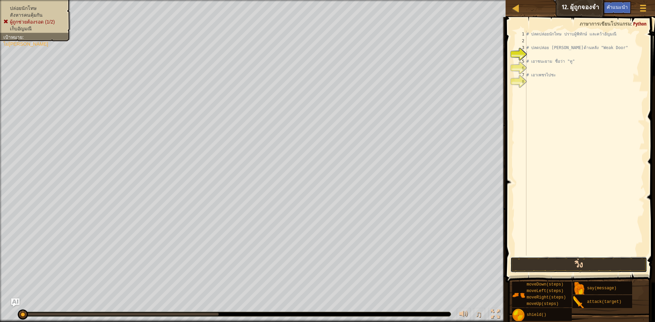
click at [576, 263] on button "วิ่ง" at bounding box center [578, 265] width 137 height 16
